Goal: Information Seeking & Learning: Compare options

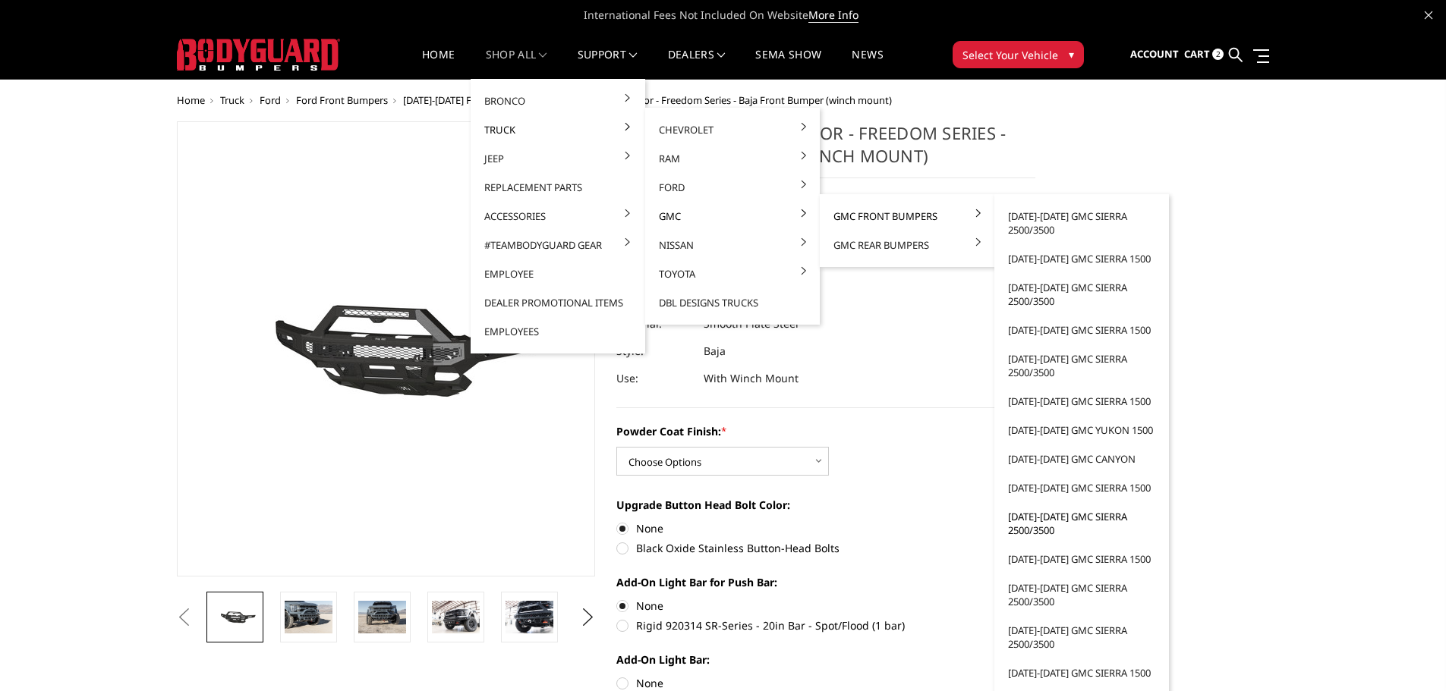
click at [1042, 529] on link "[DATE]-[DATE] GMC Sierra 2500/3500" at bounding box center [1081, 523] width 162 height 42
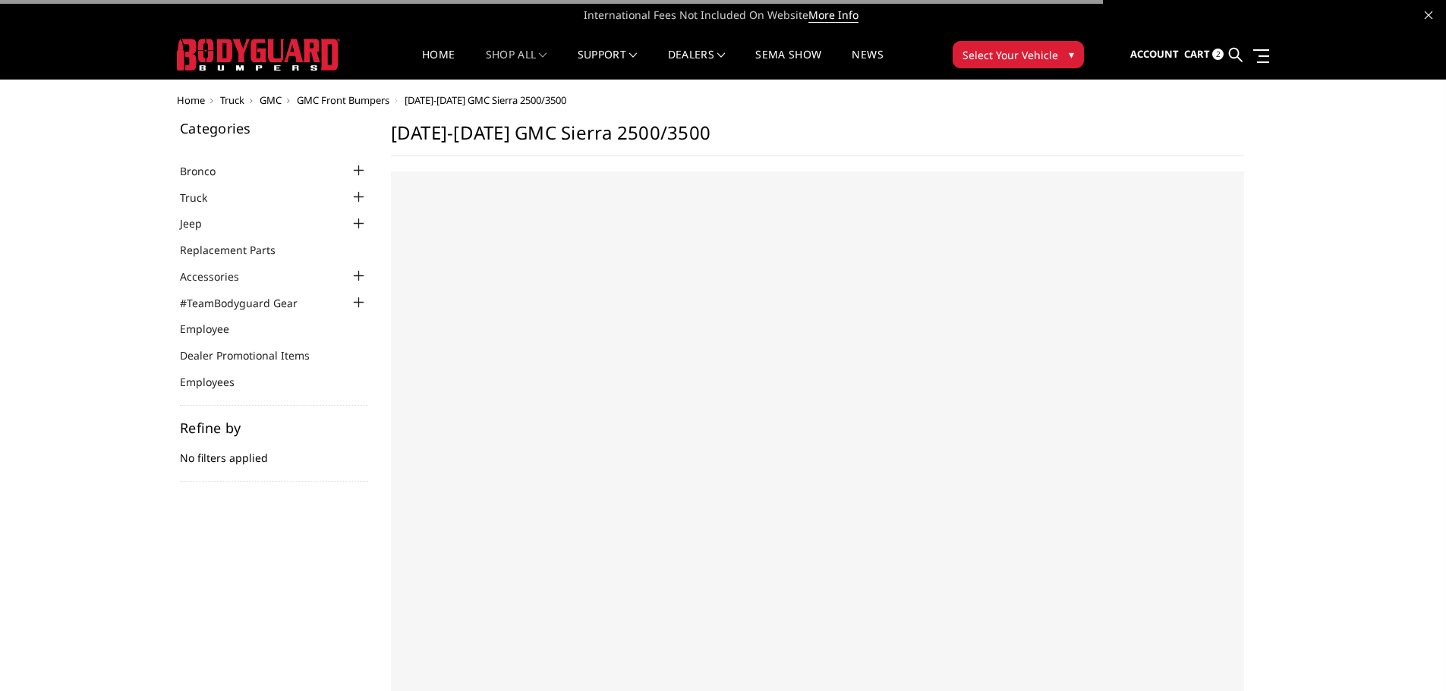
select select "US"
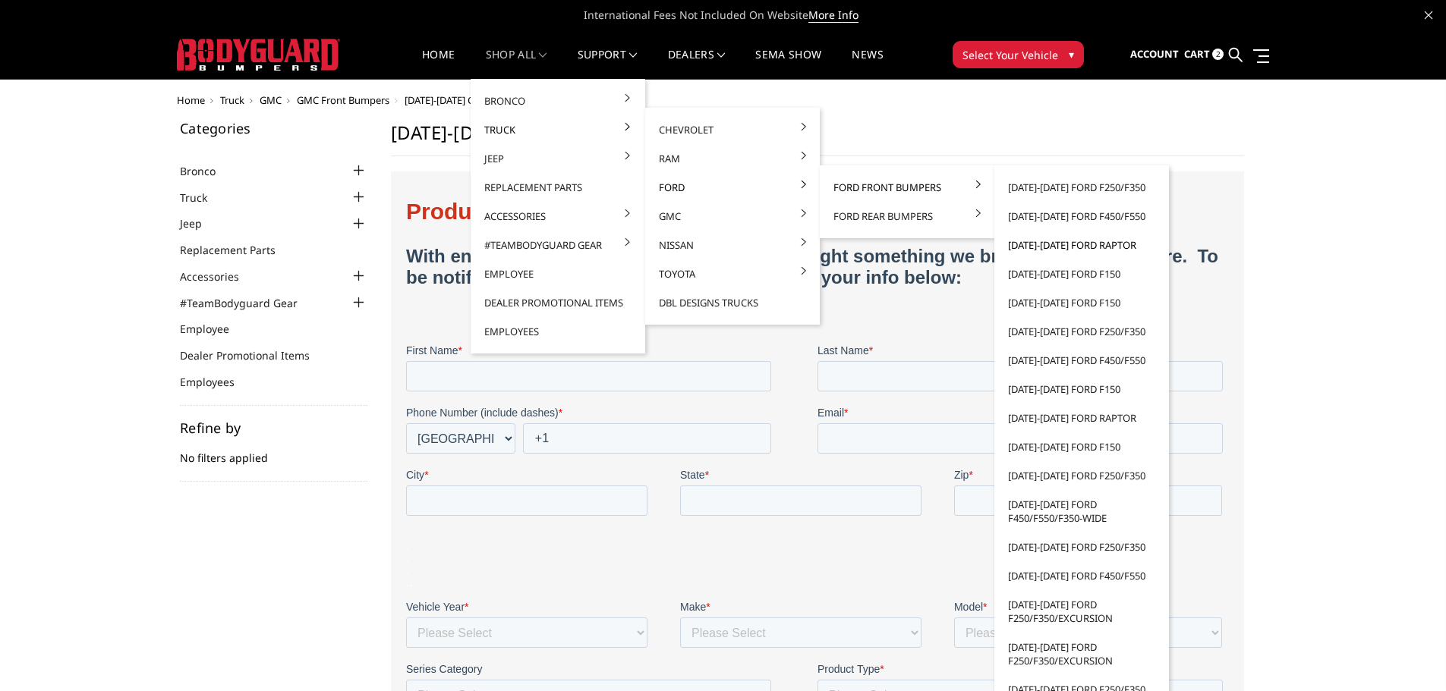
click at [1048, 244] on link "[DATE]-[DATE] Ford Raptor" at bounding box center [1081, 245] width 162 height 29
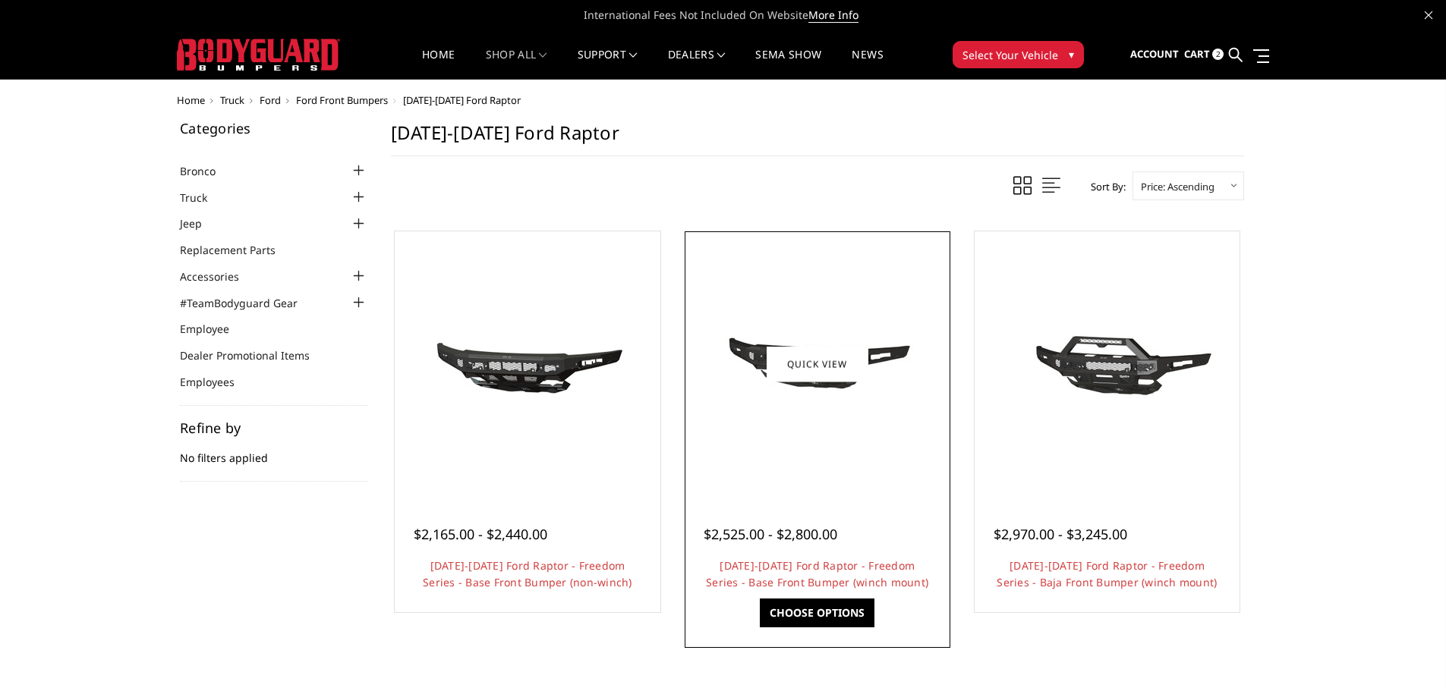
click at [812, 405] on img at bounding box center [817, 364] width 243 height 114
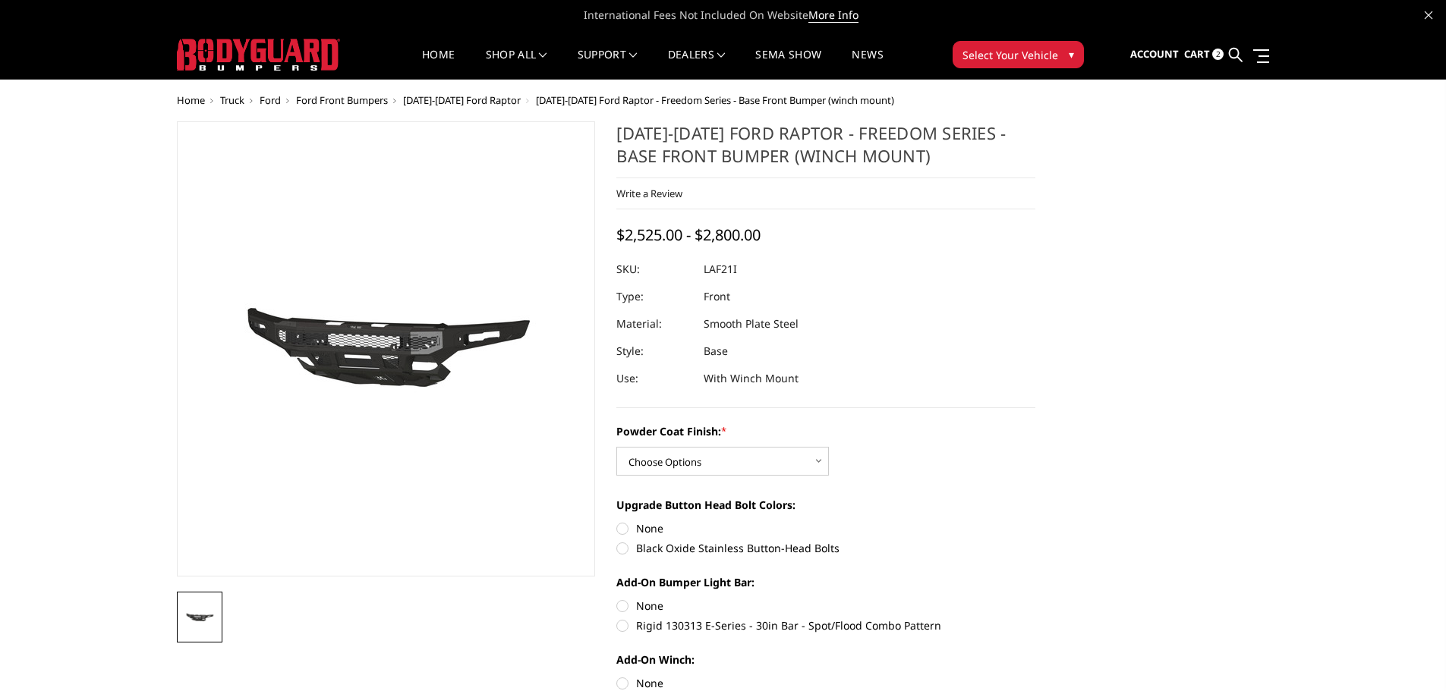
click at [446, 99] on span "[DATE]-[DATE] Ford Raptor" at bounding box center [462, 100] width 118 height 14
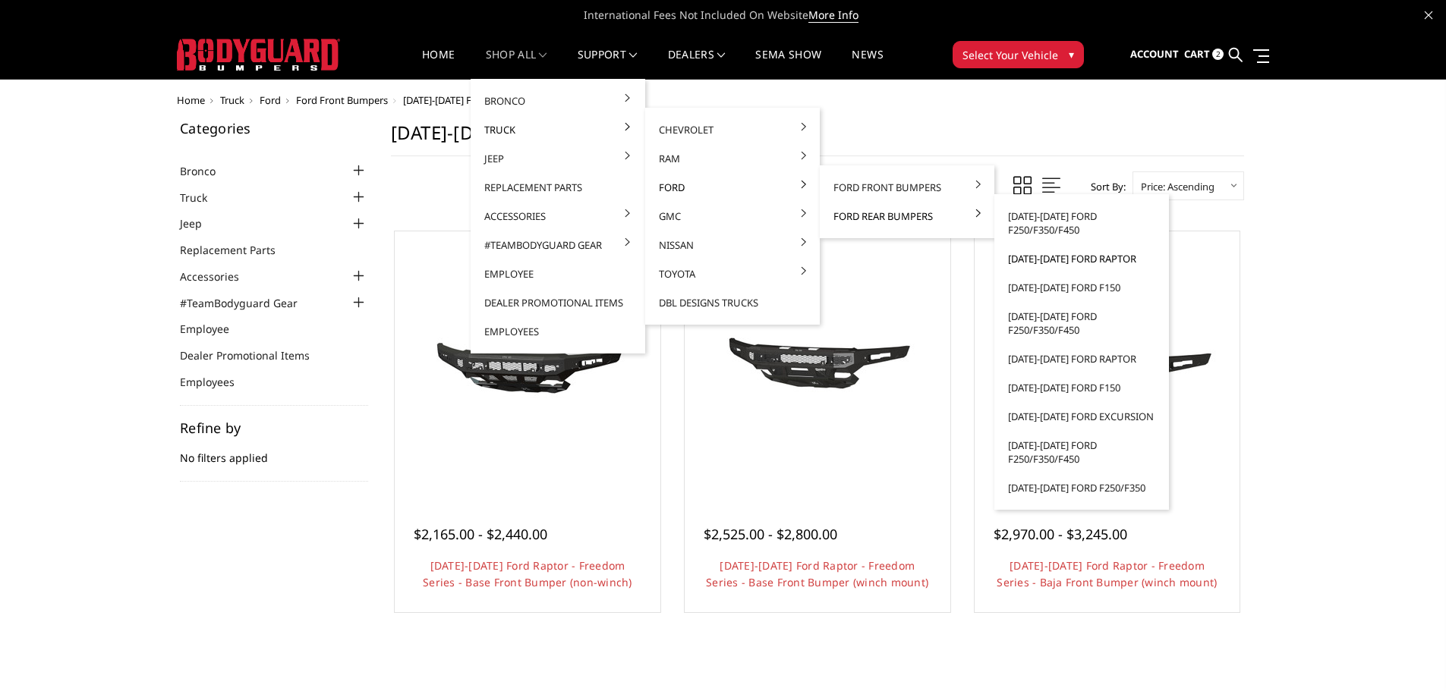
click at [1056, 262] on link "[DATE]-[DATE] Ford Raptor" at bounding box center [1081, 258] width 162 height 29
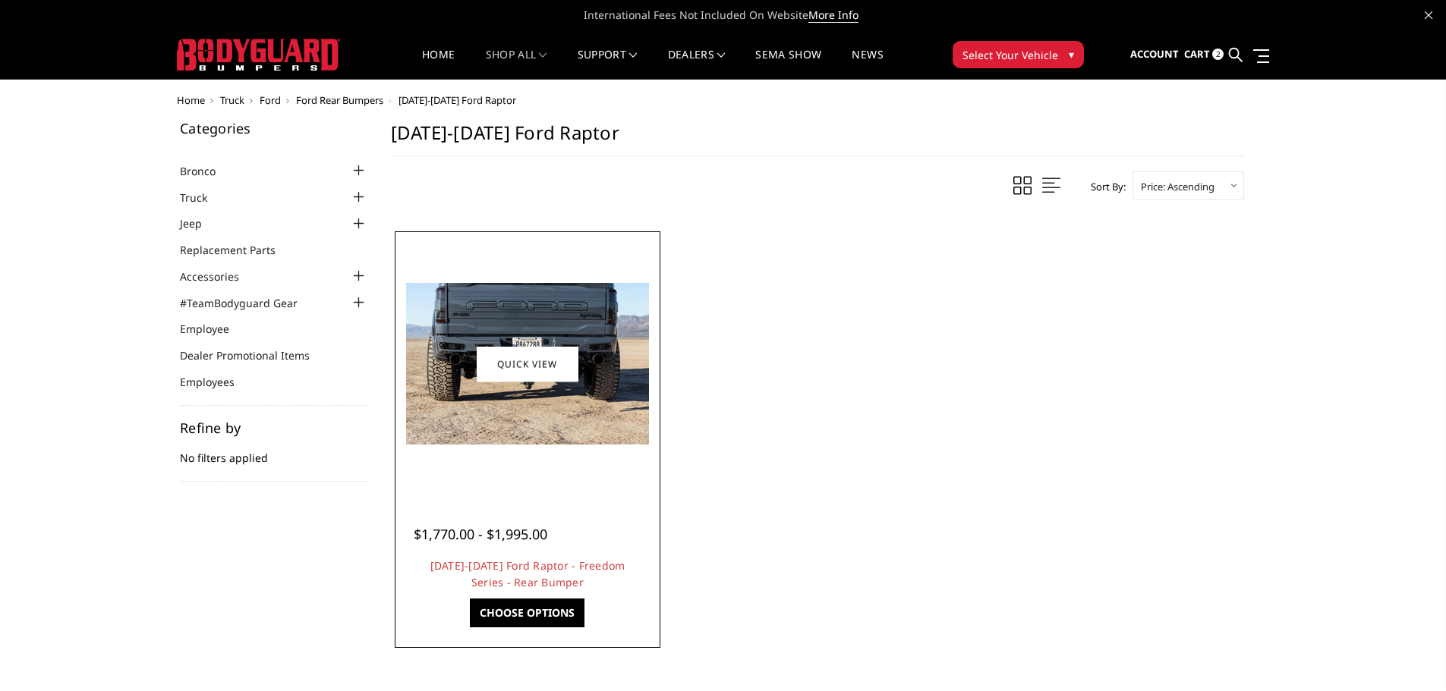
click at [521, 404] on img at bounding box center [527, 364] width 243 height 162
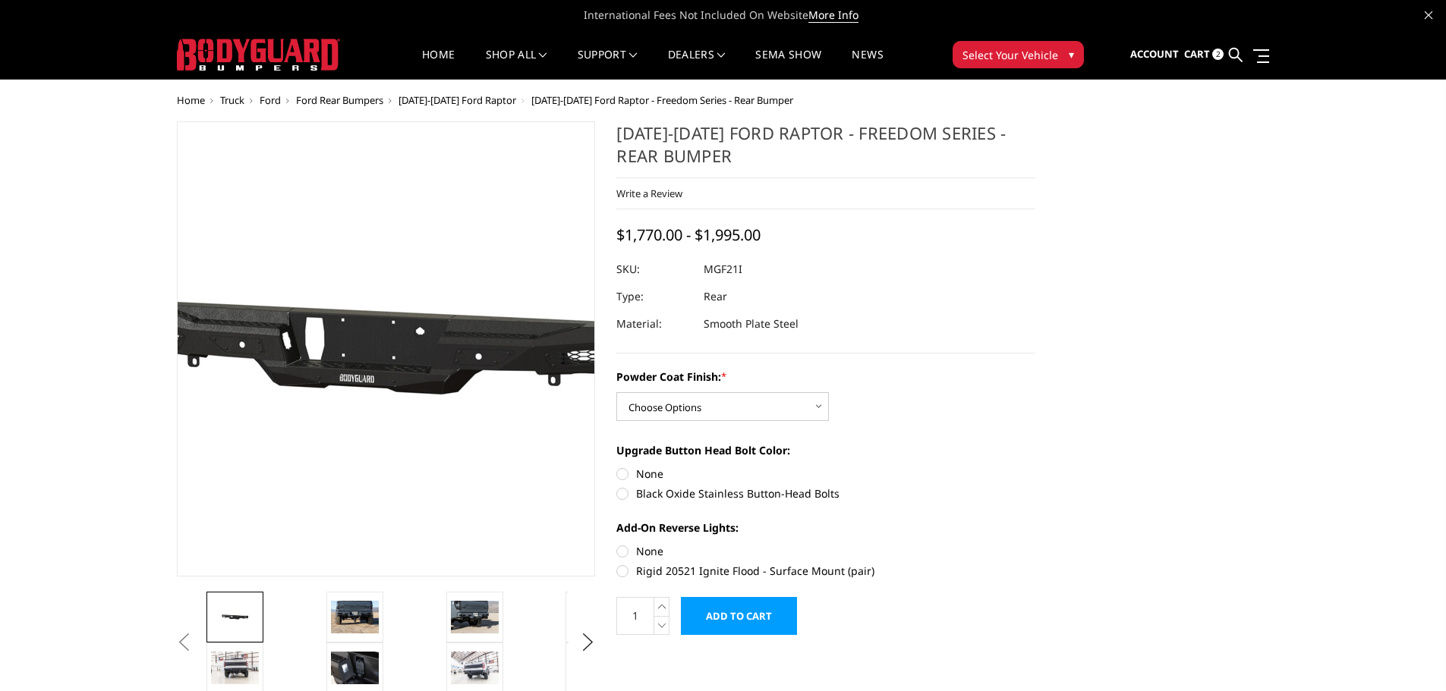
click at [392, 373] on img at bounding box center [378, 349] width 971 height 462
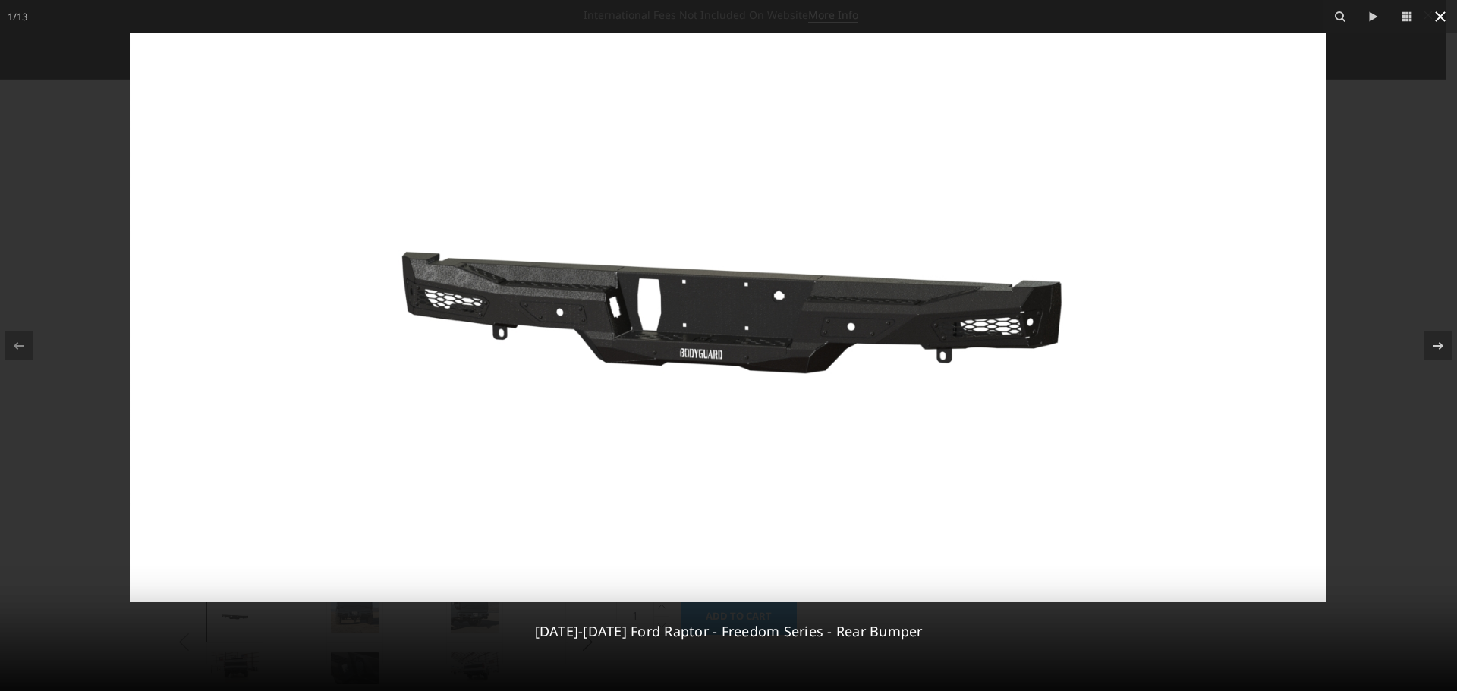
click at [1441, 17] on icon at bounding box center [1440, 16] width 11 height 11
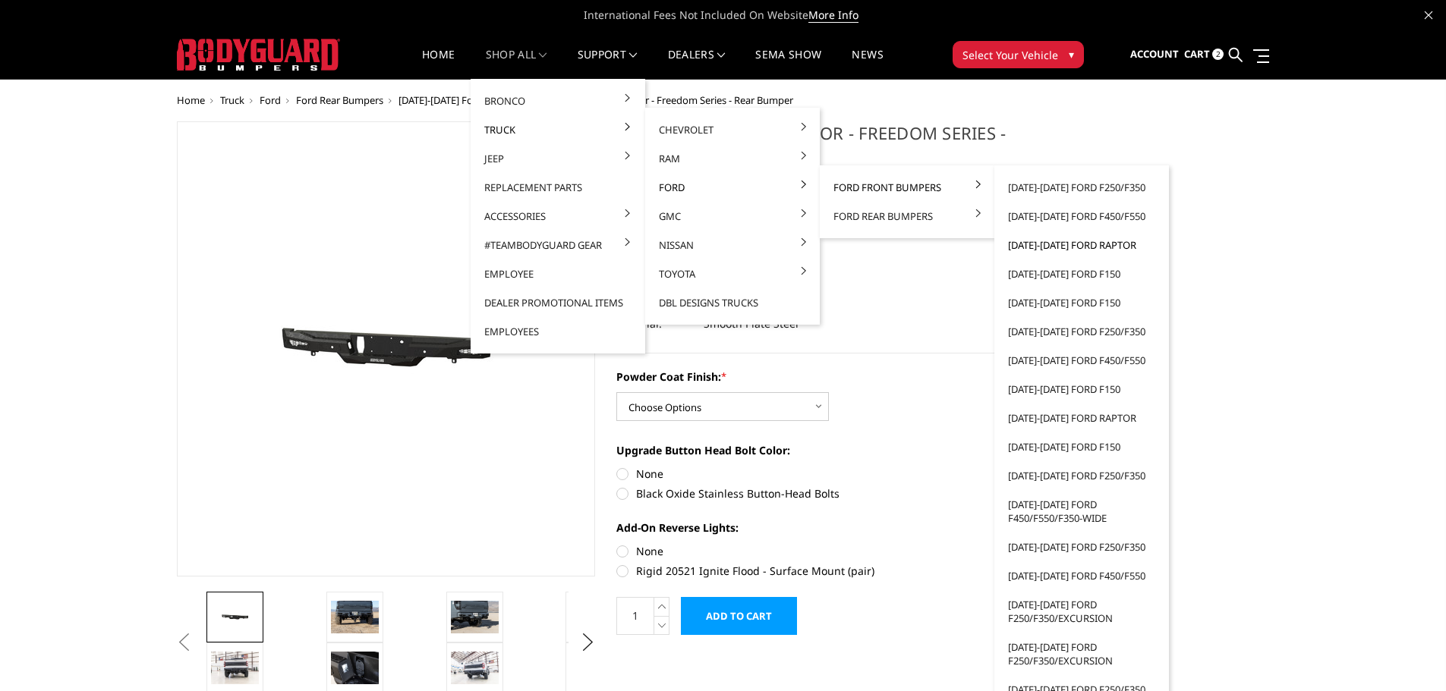
click at [1059, 244] on link "[DATE]-[DATE] Ford Raptor" at bounding box center [1081, 245] width 162 height 29
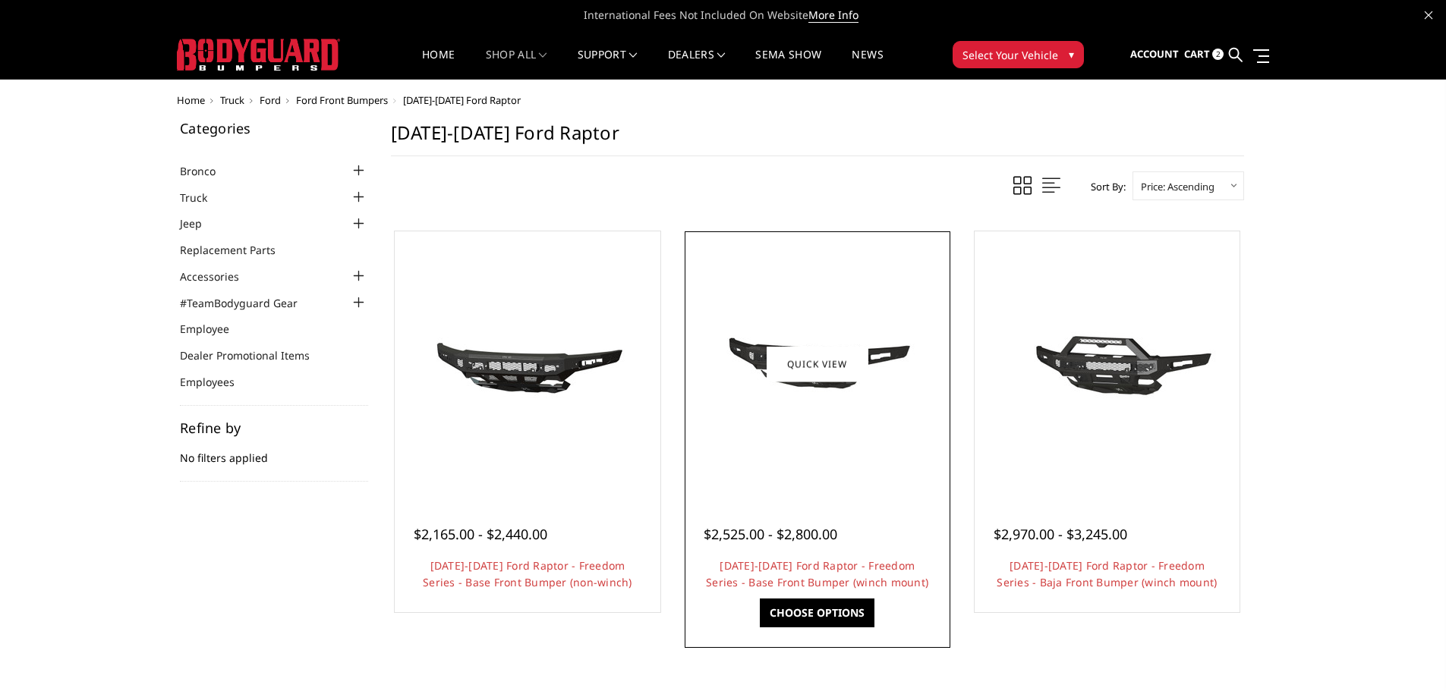
click at [817, 441] on div at bounding box center [817, 364] width 258 height 258
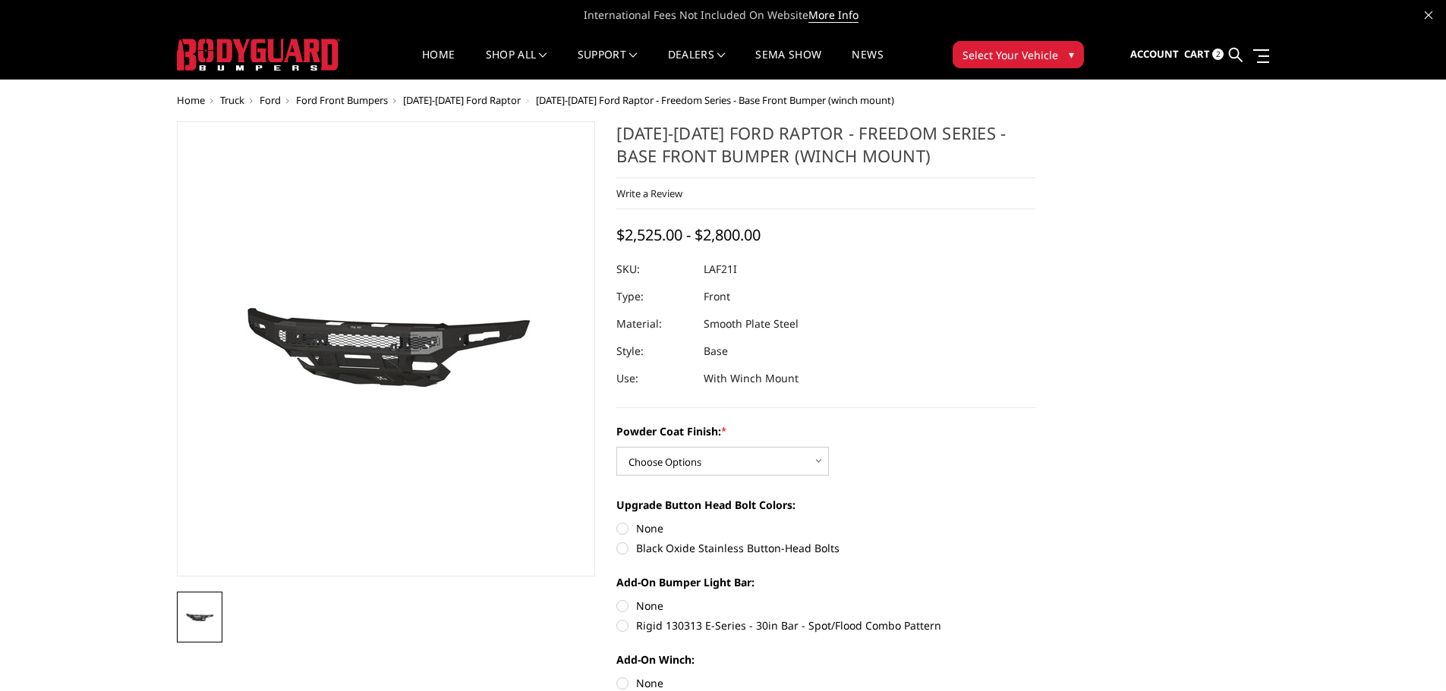
click at [365, 99] on span "Ford Front Bumpers" at bounding box center [342, 100] width 92 height 14
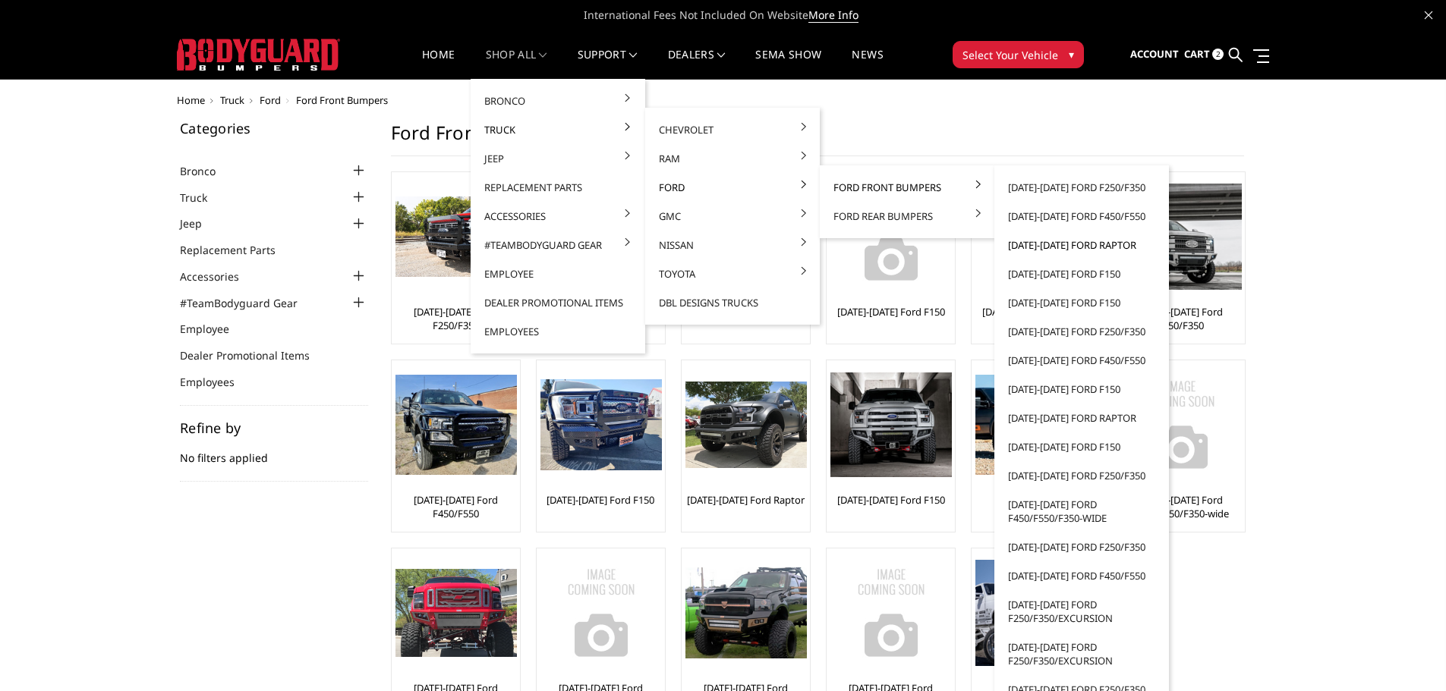
click at [1066, 247] on link "[DATE]-[DATE] Ford Raptor" at bounding box center [1081, 245] width 162 height 29
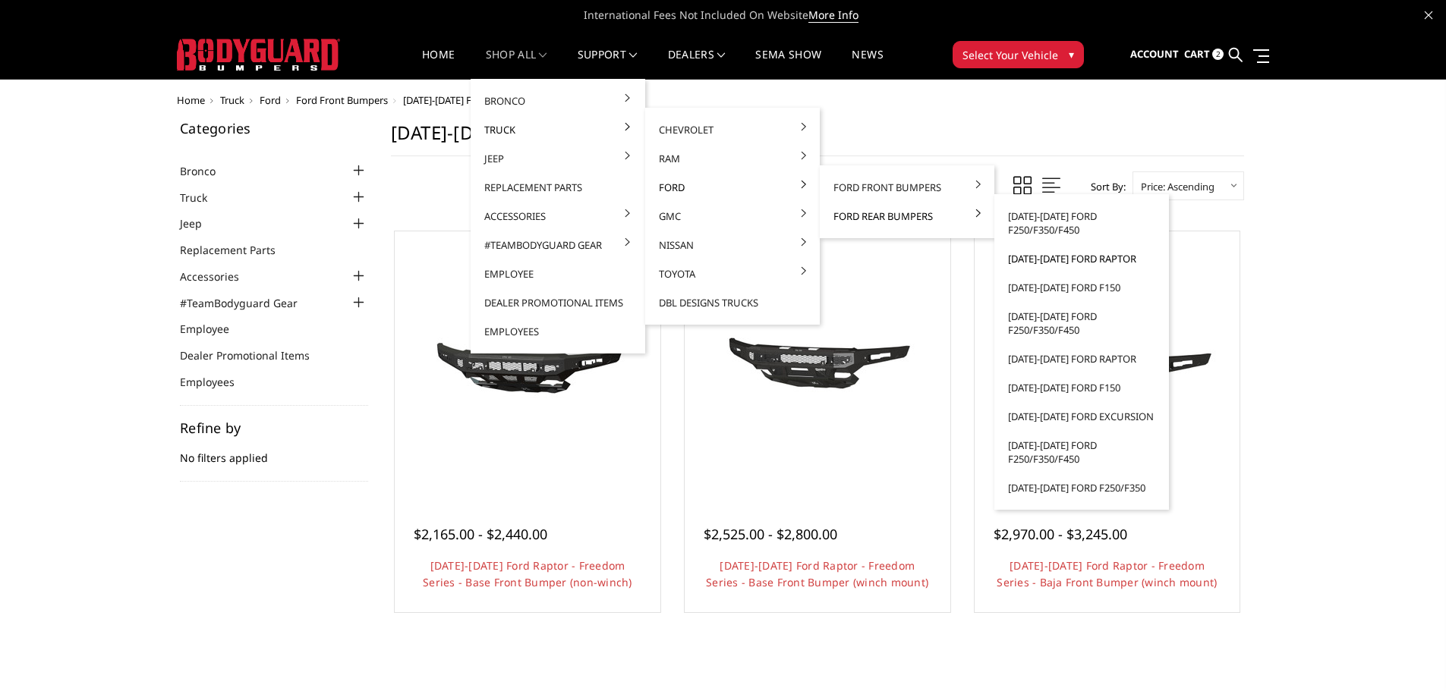
click at [1056, 260] on link "[DATE]-[DATE] Ford Raptor" at bounding box center [1081, 258] width 162 height 29
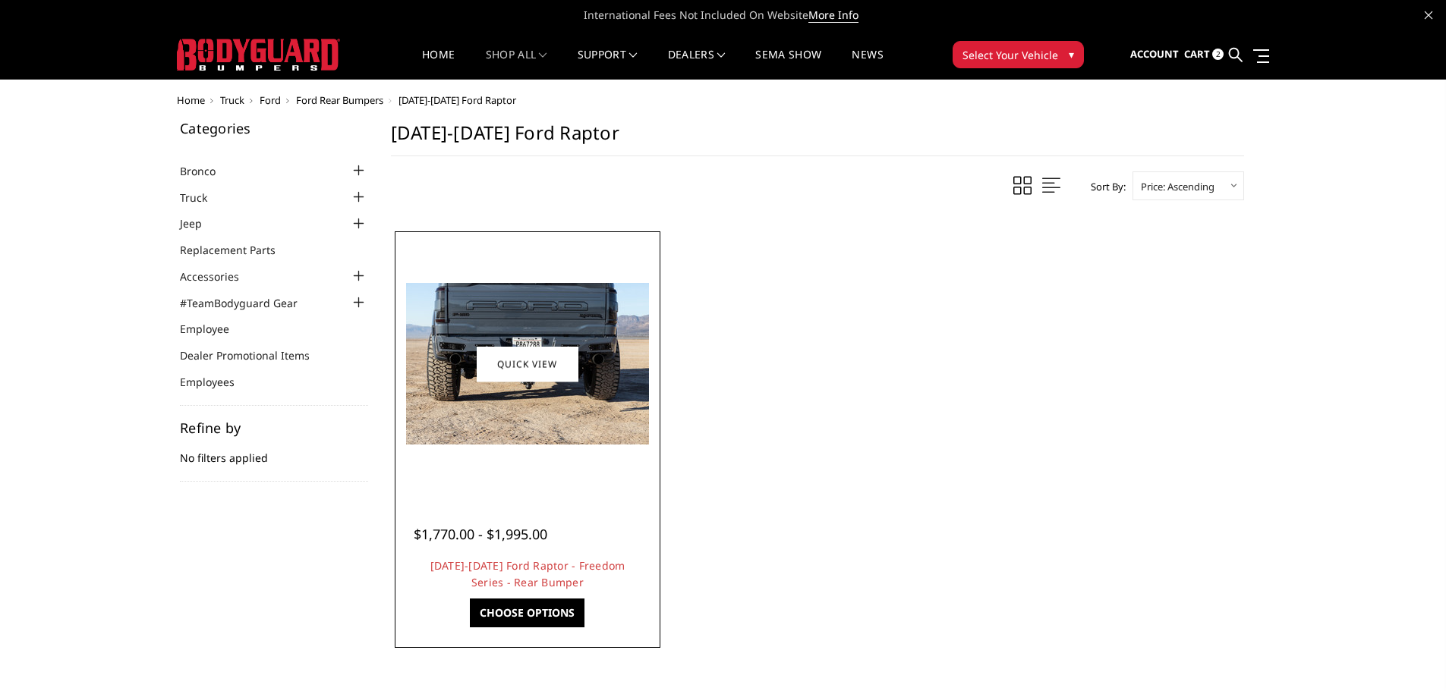
click at [522, 386] on img at bounding box center [527, 364] width 243 height 162
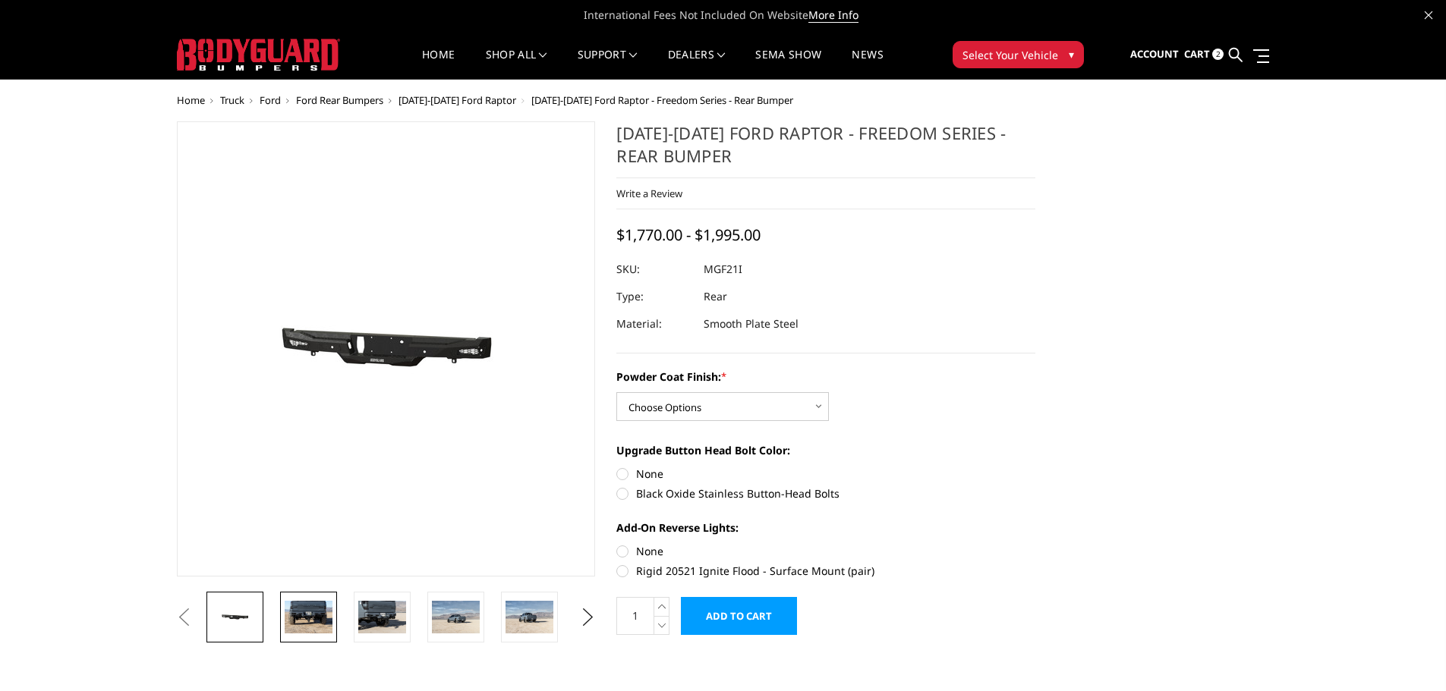
click at [308, 617] on img at bounding box center [309, 617] width 48 height 32
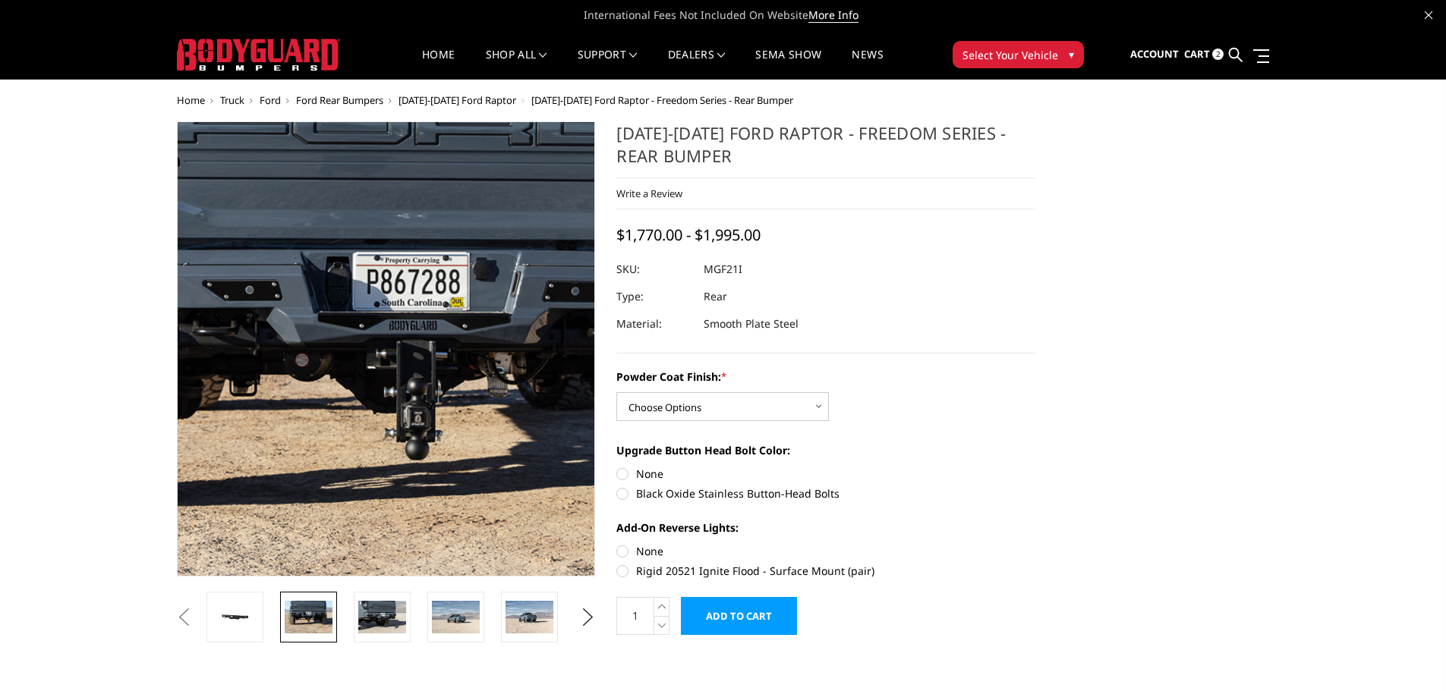
click at [367, 329] on img at bounding box center [411, 358] width 971 height 648
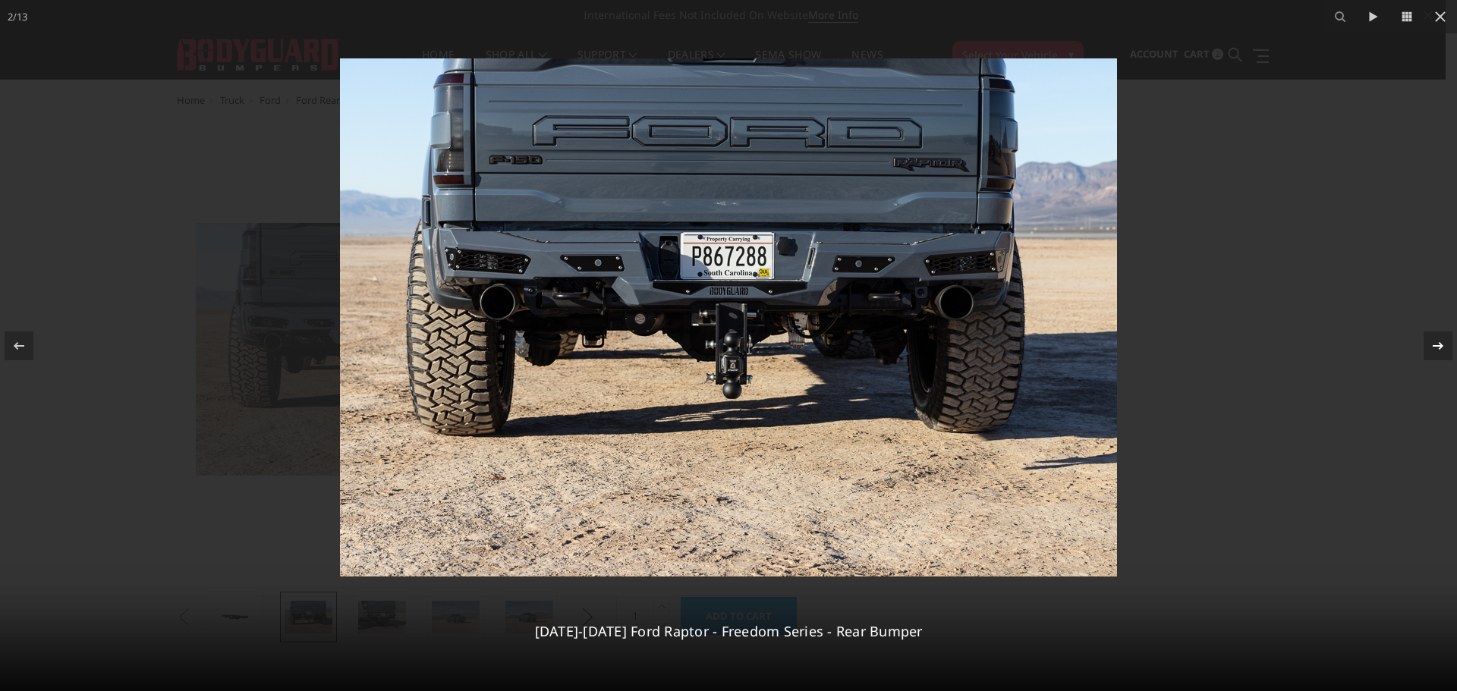
click at [1441, 351] on icon at bounding box center [1438, 346] width 18 height 18
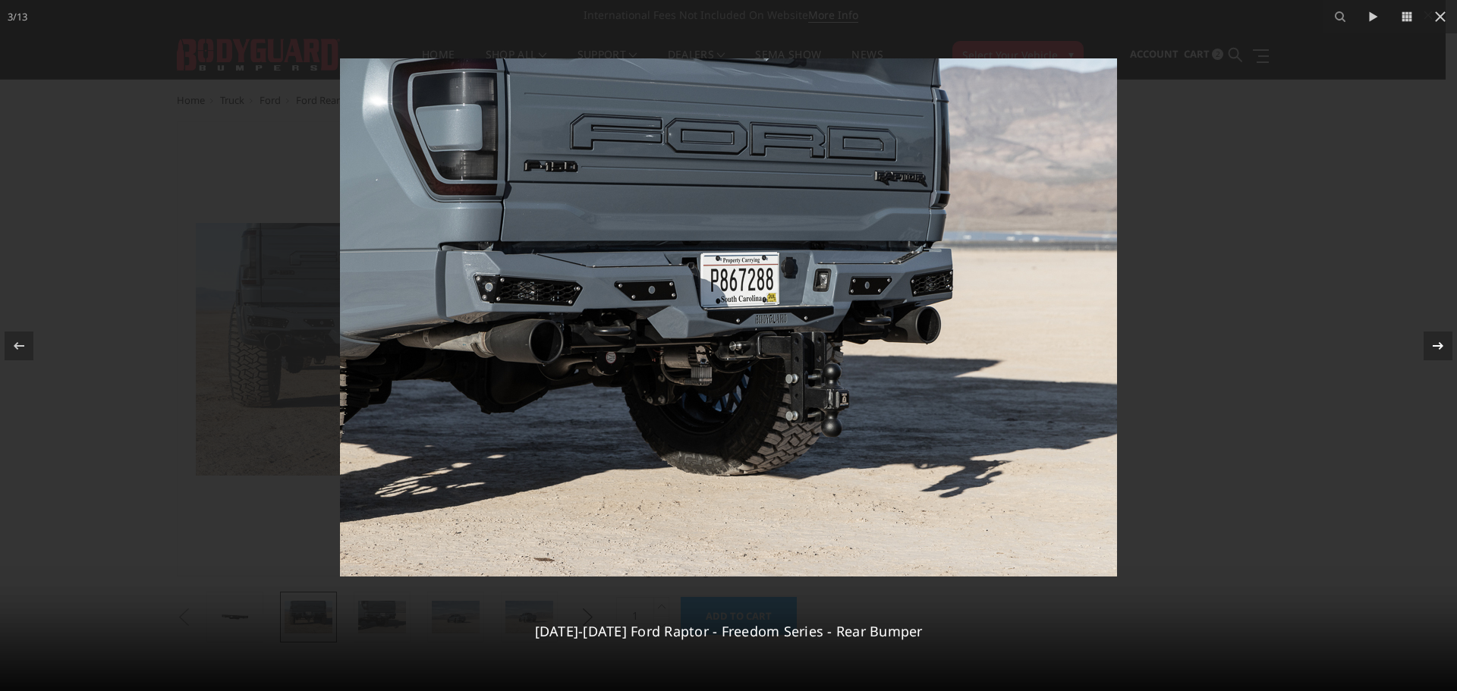
click at [1441, 351] on icon at bounding box center [1438, 346] width 18 height 18
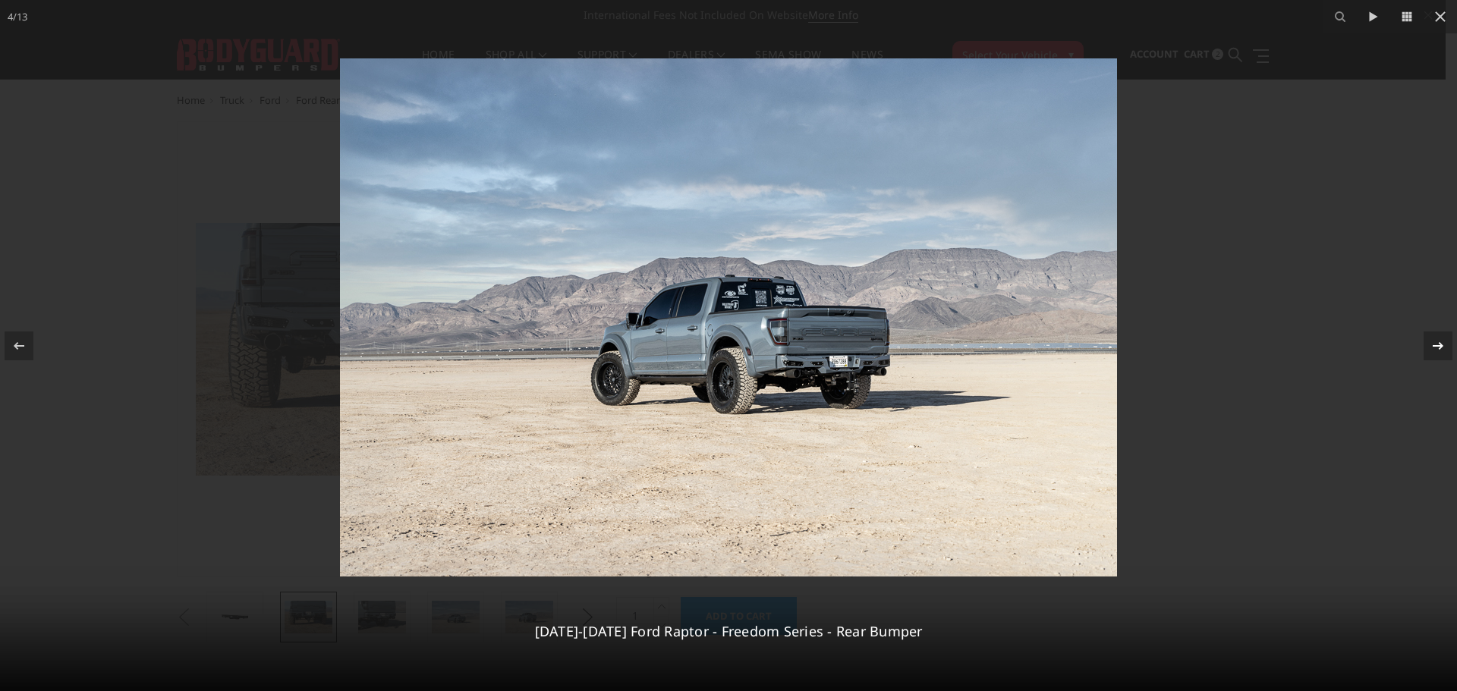
click at [1443, 351] on icon at bounding box center [1438, 346] width 18 height 18
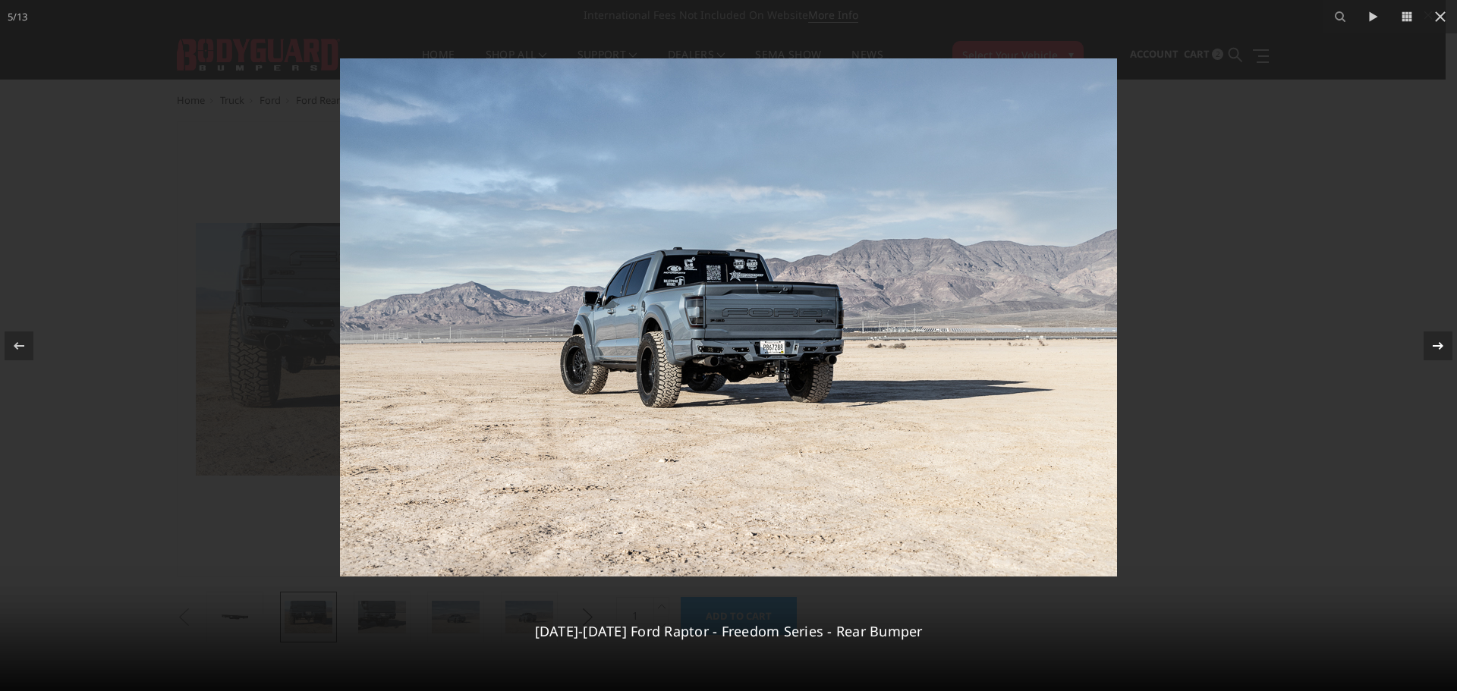
click at [1443, 351] on icon at bounding box center [1438, 346] width 18 height 18
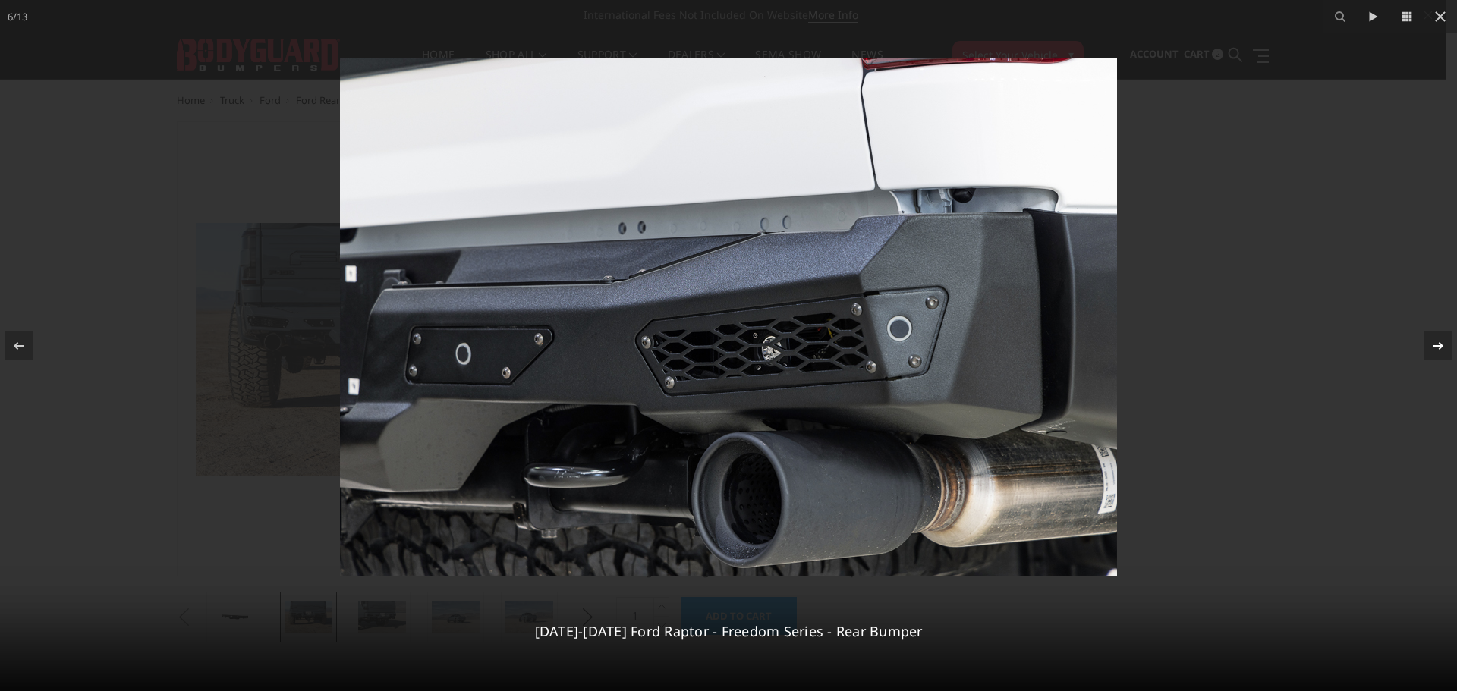
click at [1437, 345] on icon at bounding box center [1438, 346] width 18 height 18
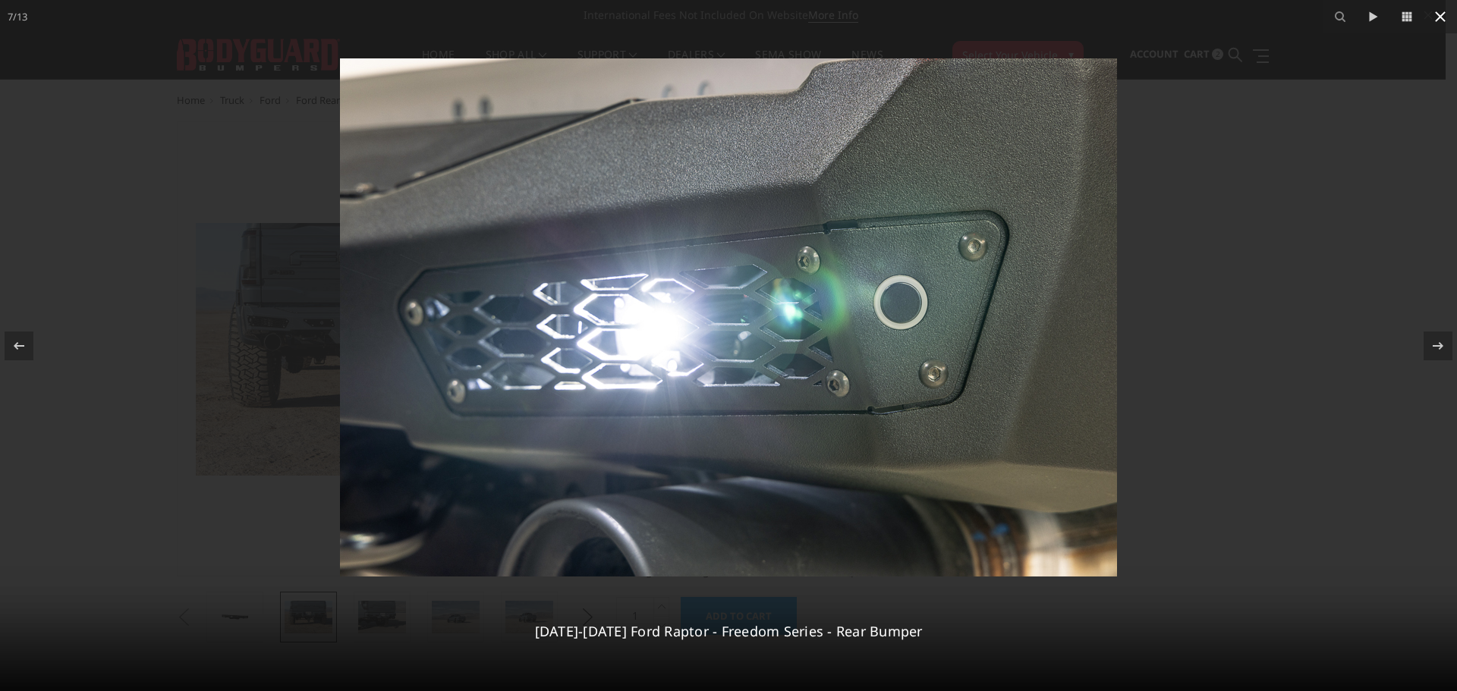
click at [1443, 19] on icon at bounding box center [1440, 16] width 11 height 11
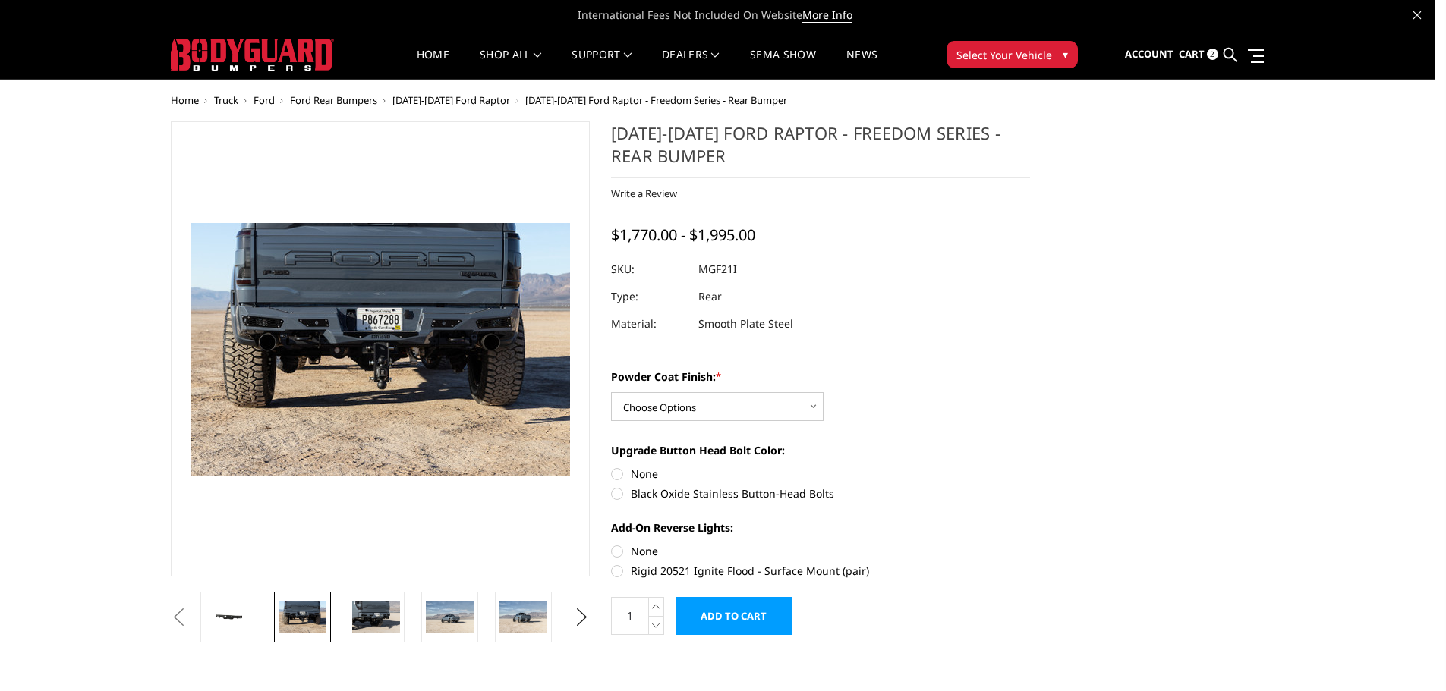
scroll to position [0, 291]
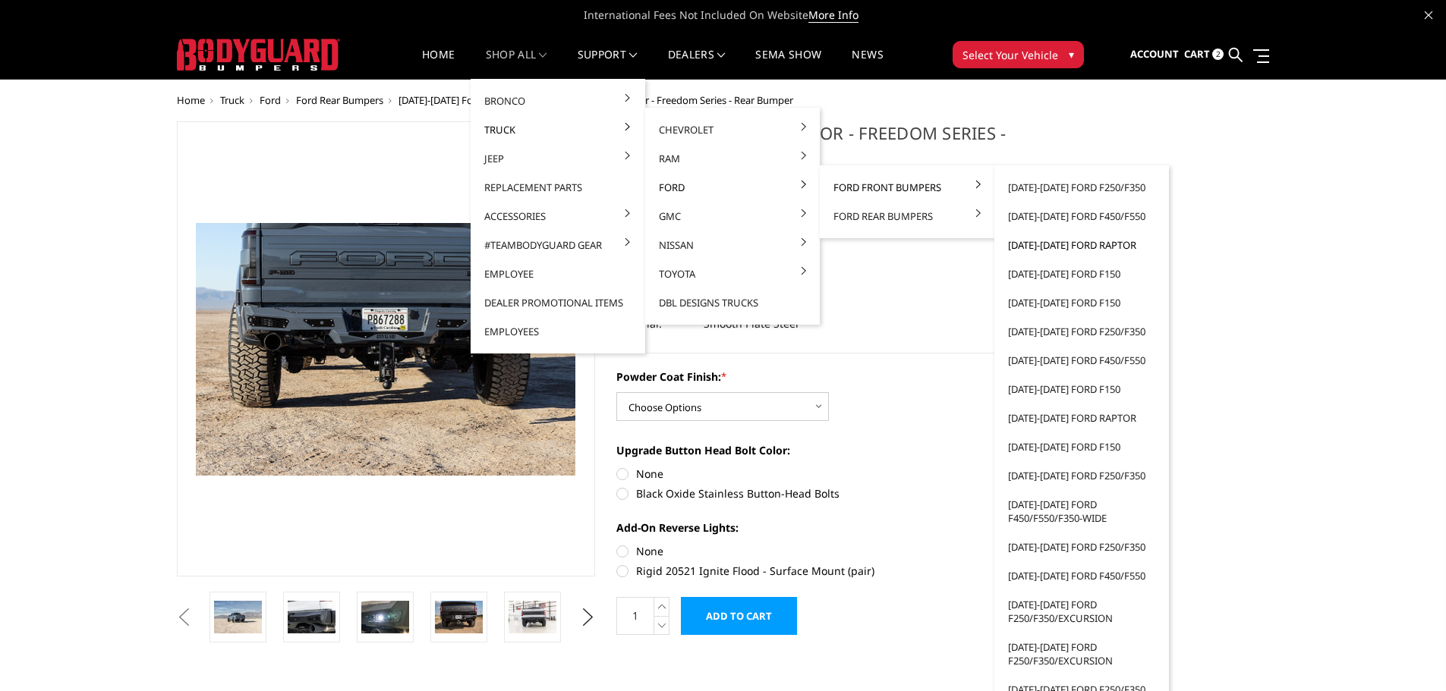
click at [1082, 242] on link "[DATE]-[DATE] Ford Raptor" at bounding box center [1081, 245] width 162 height 29
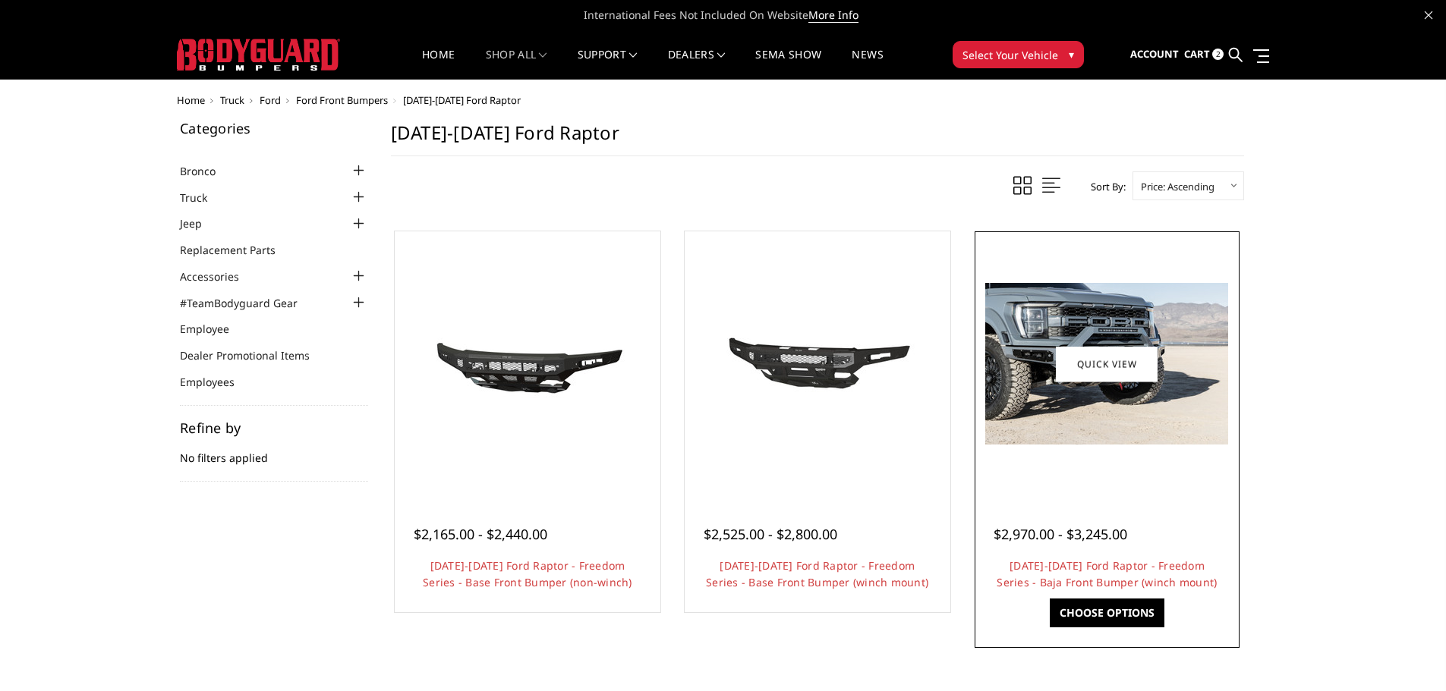
click at [1036, 408] on img at bounding box center [1106, 364] width 243 height 162
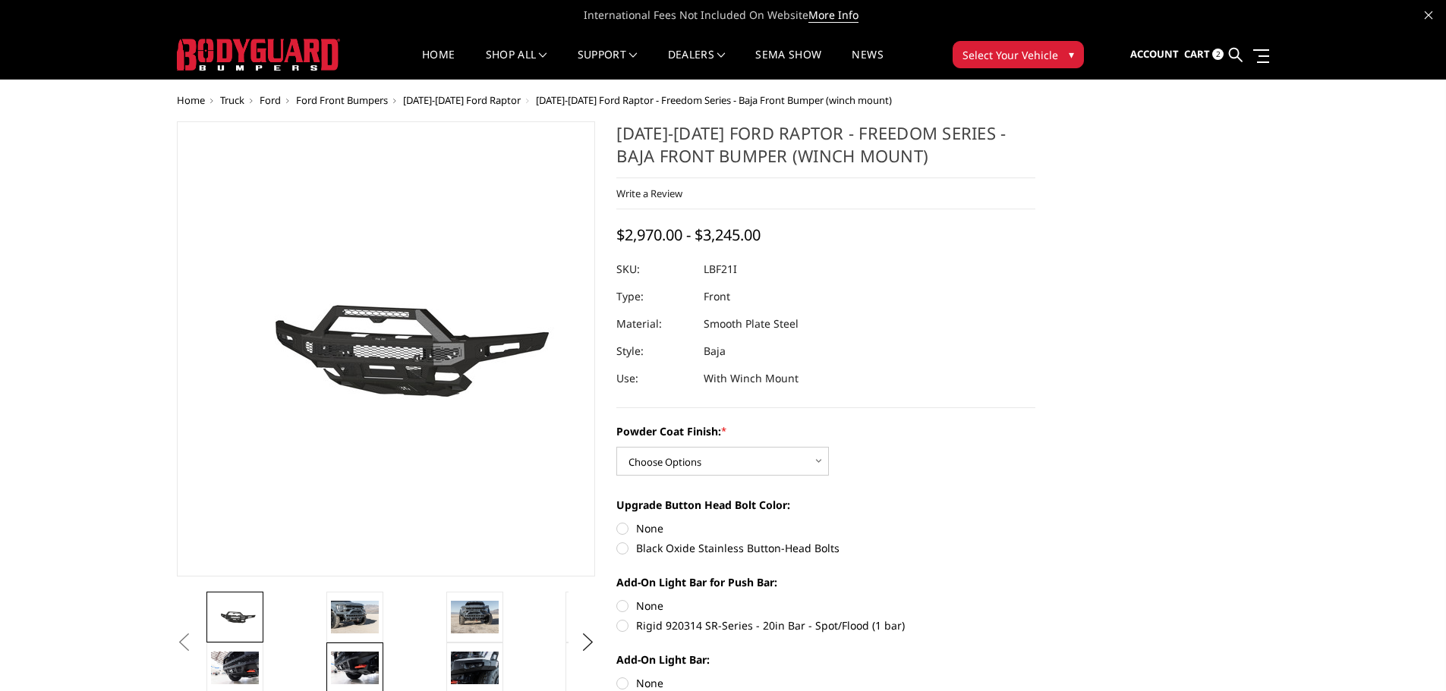
click at [349, 663] on img at bounding box center [355, 668] width 48 height 32
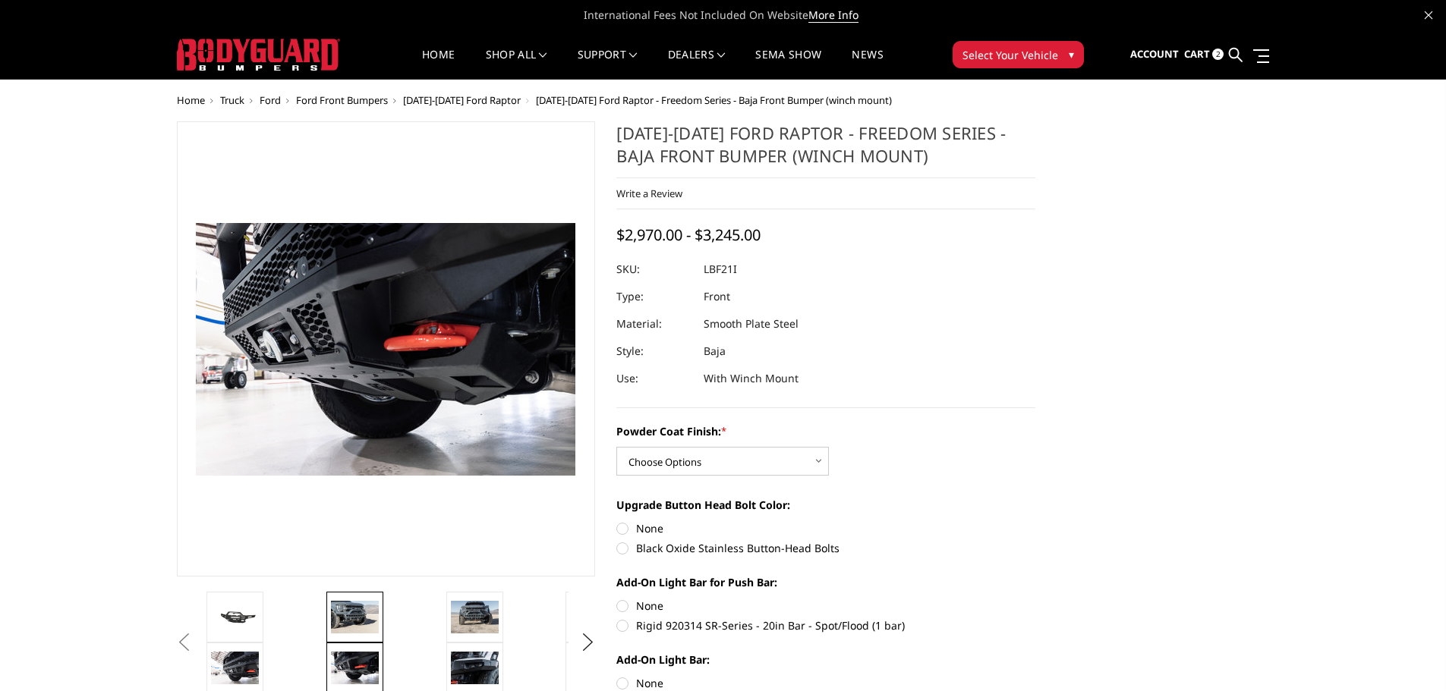
click at [352, 621] on img at bounding box center [355, 617] width 48 height 32
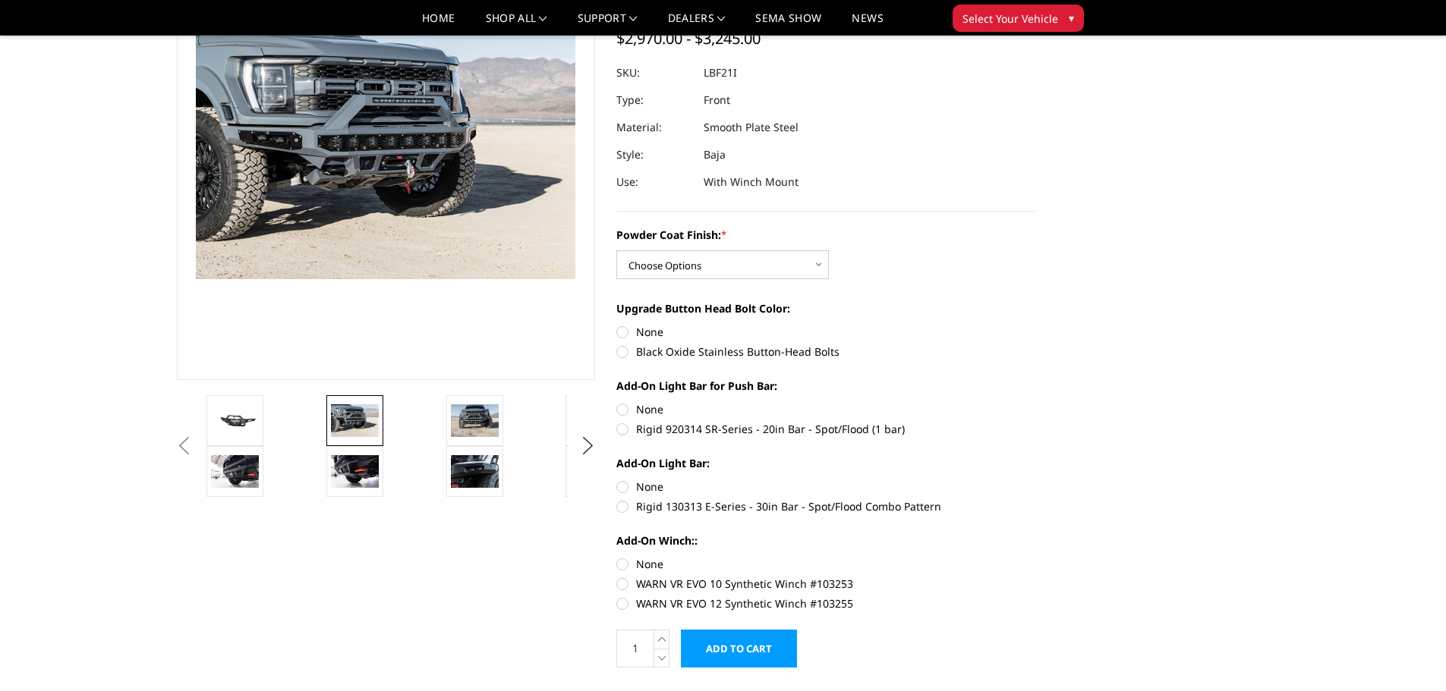
scroll to position [76, 0]
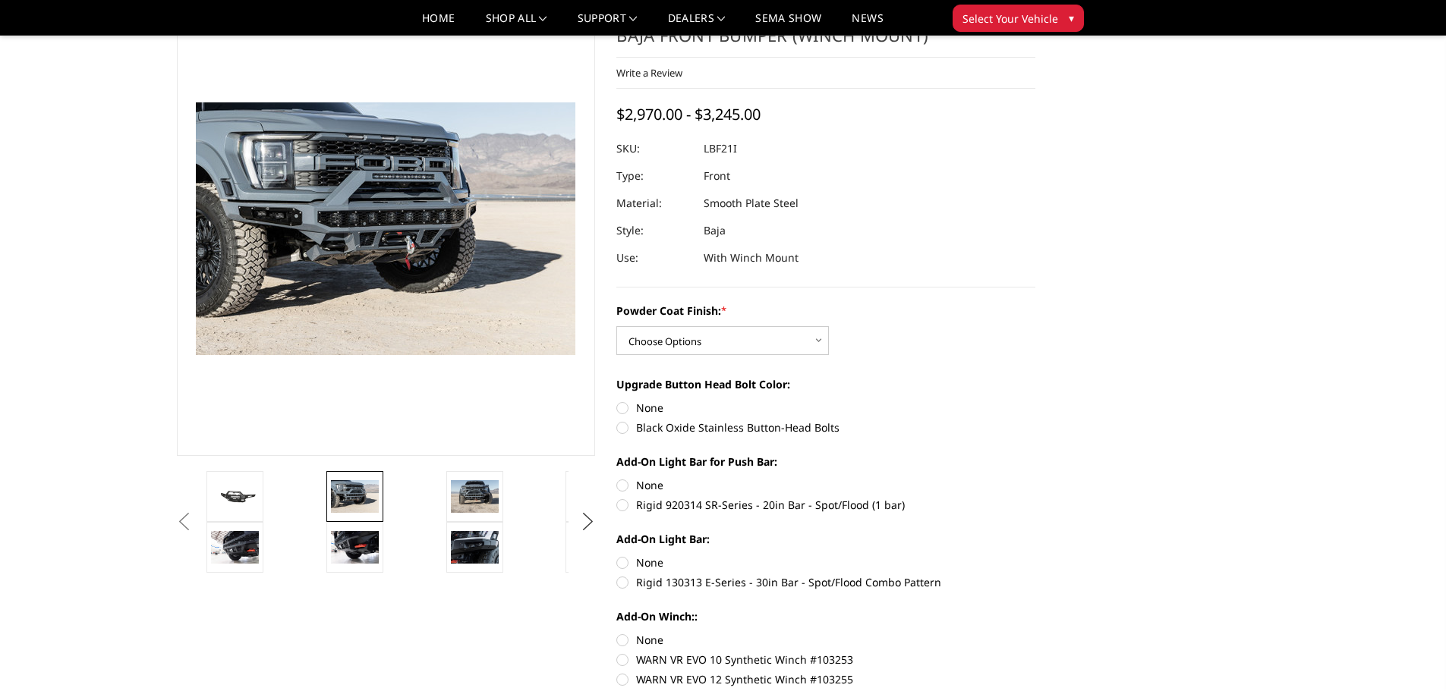
click at [588, 524] on button "Next" at bounding box center [587, 522] width 23 height 23
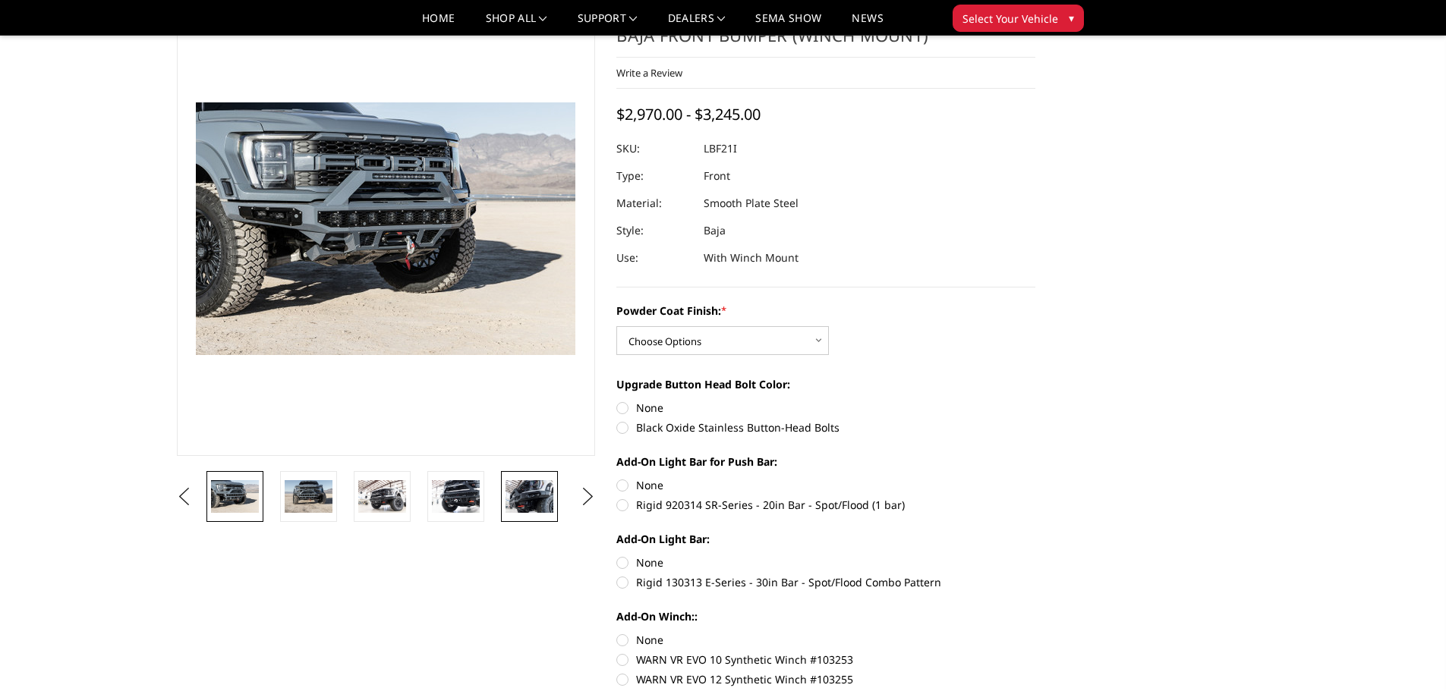
click at [540, 506] on img at bounding box center [529, 496] width 48 height 32
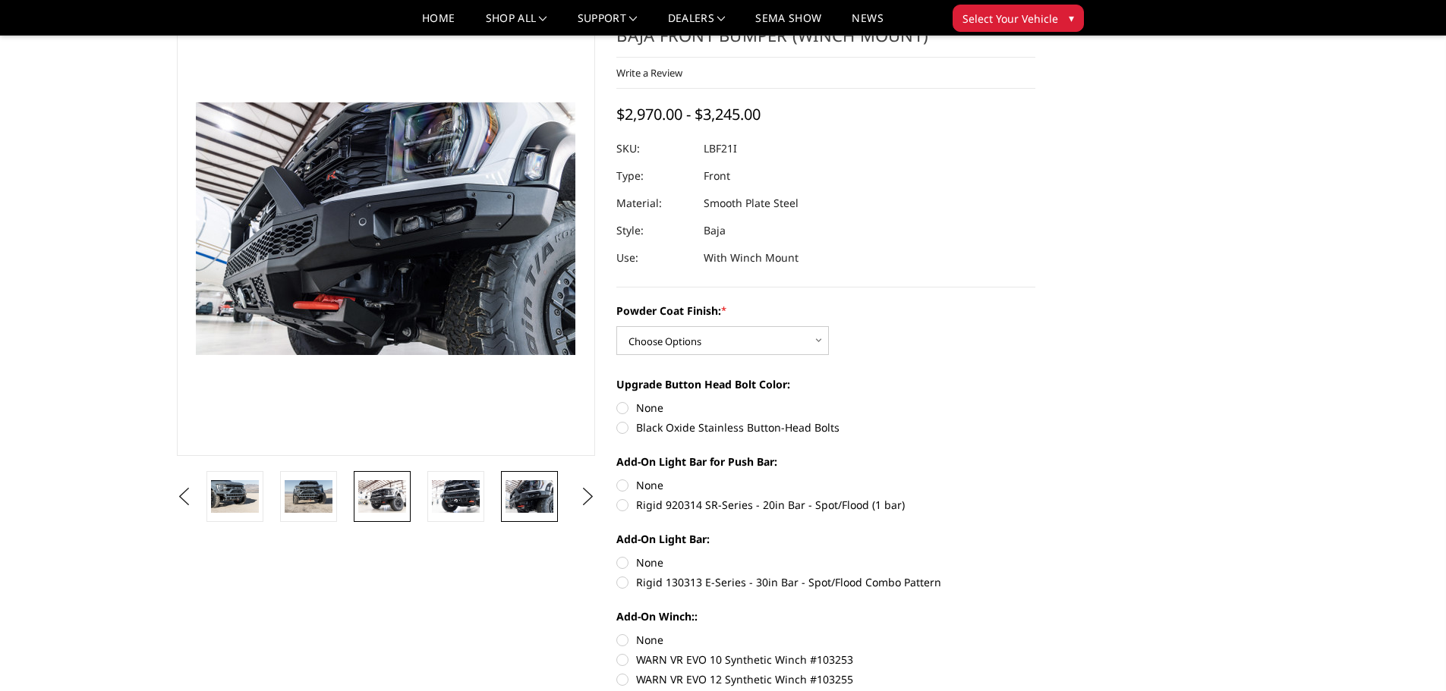
click at [376, 498] on img at bounding box center [382, 496] width 48 height 32
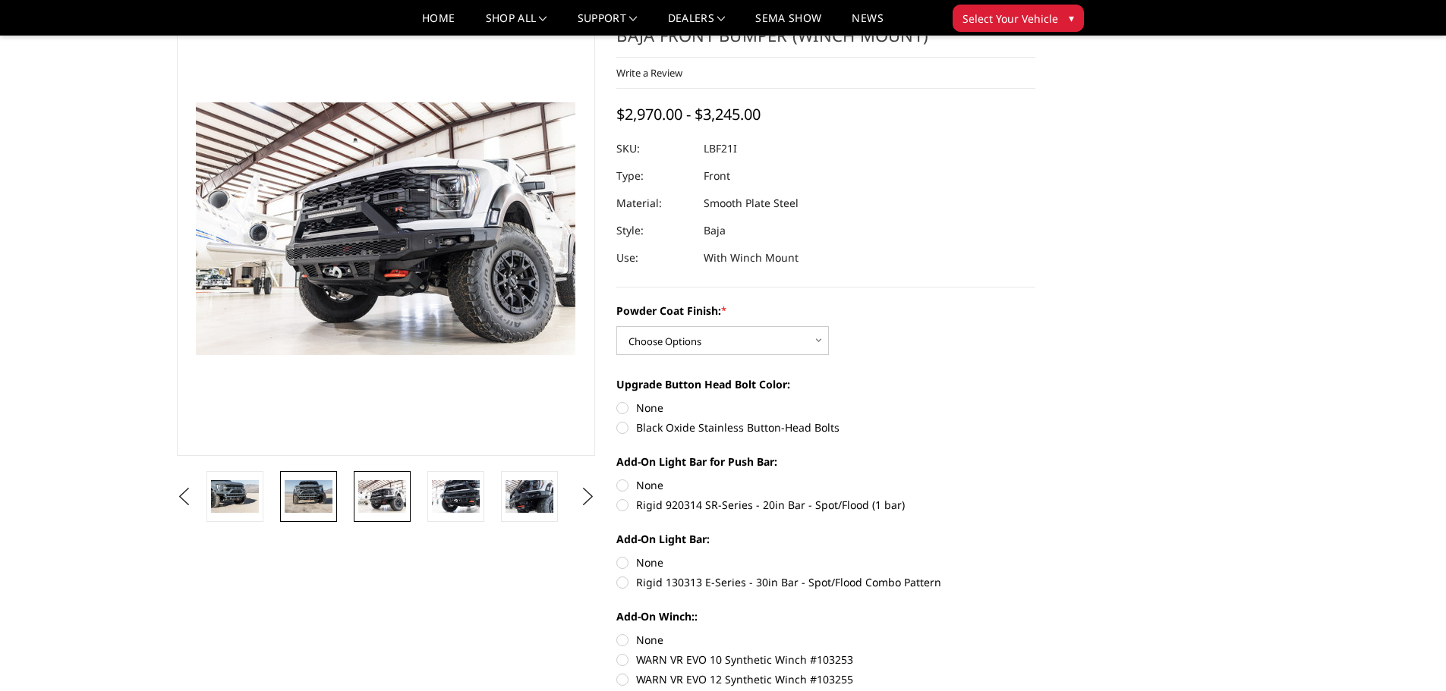
click at [307, 501] on img at bounding box center [309, 496] width 48 height 32
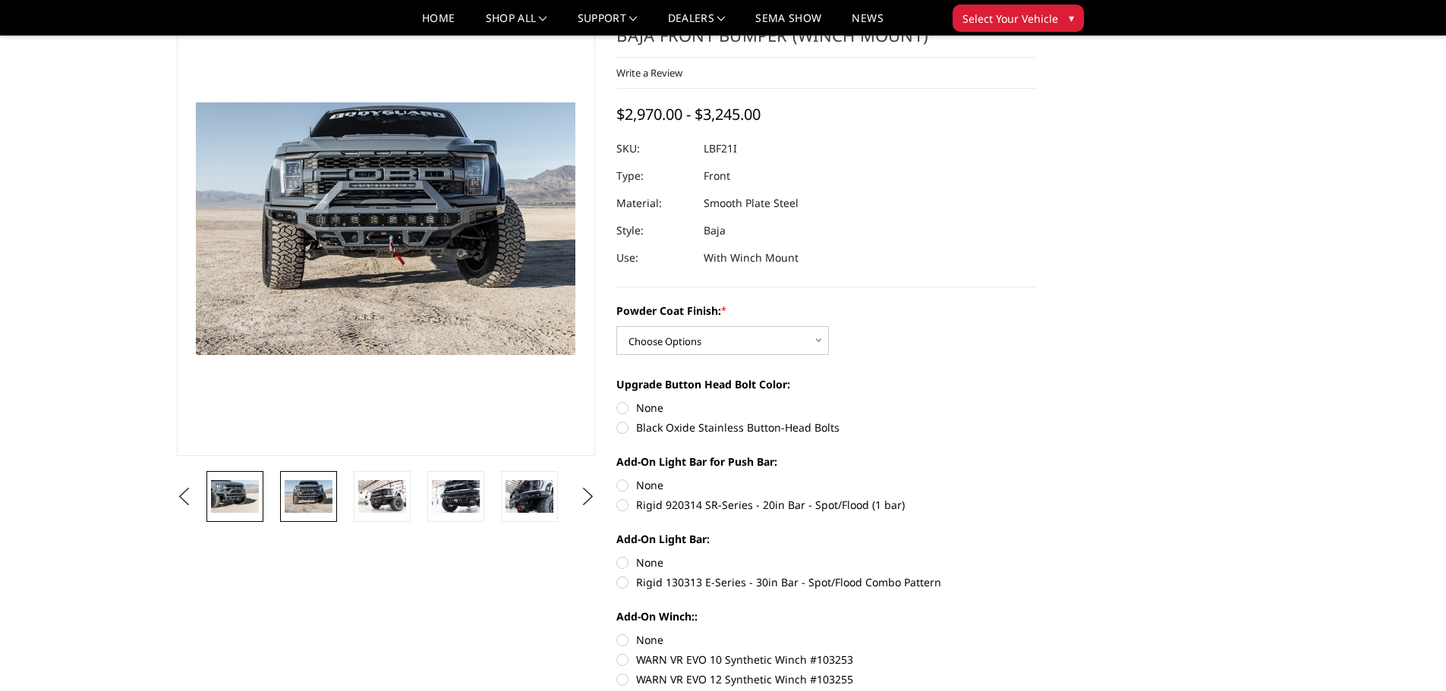
click at [242, 502] on img at bounding box center [235, 496] width 48 height 32
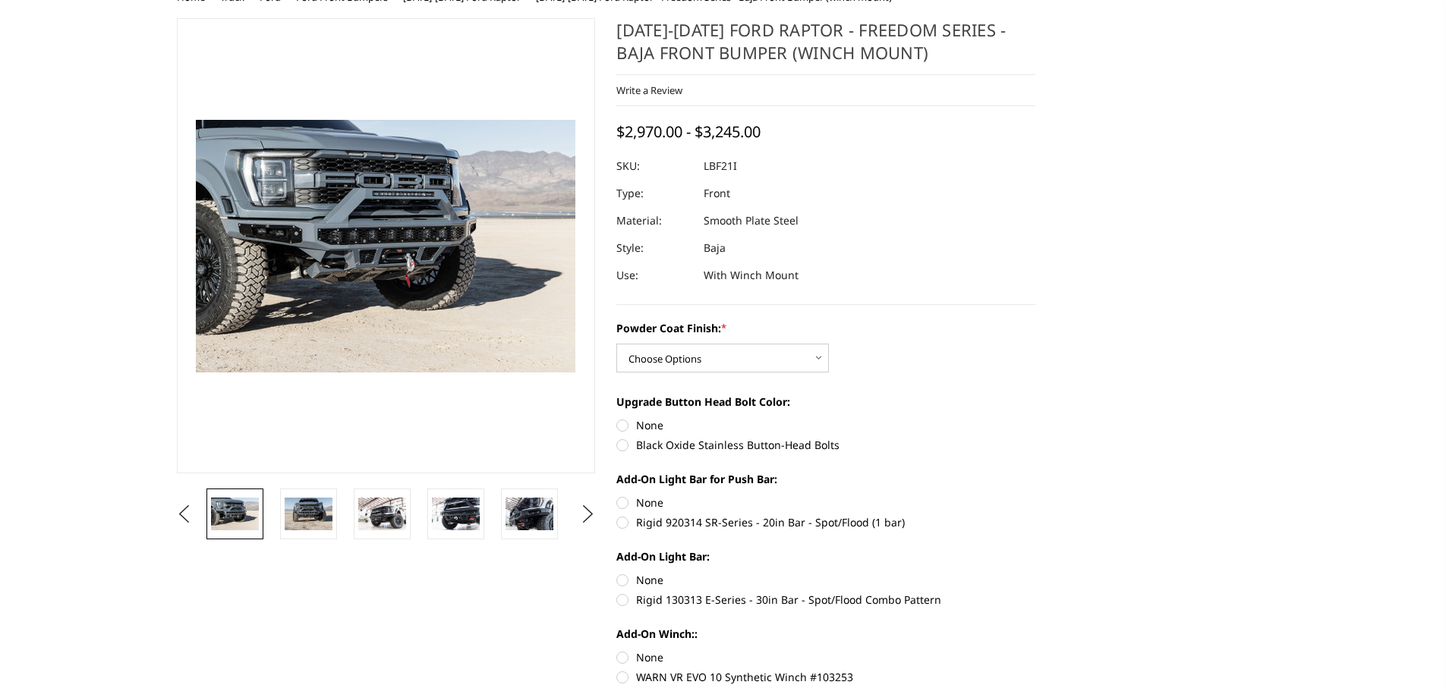
scroll to position [0, 0]
